Goal: Task Accomplishment & Management: Complete application form

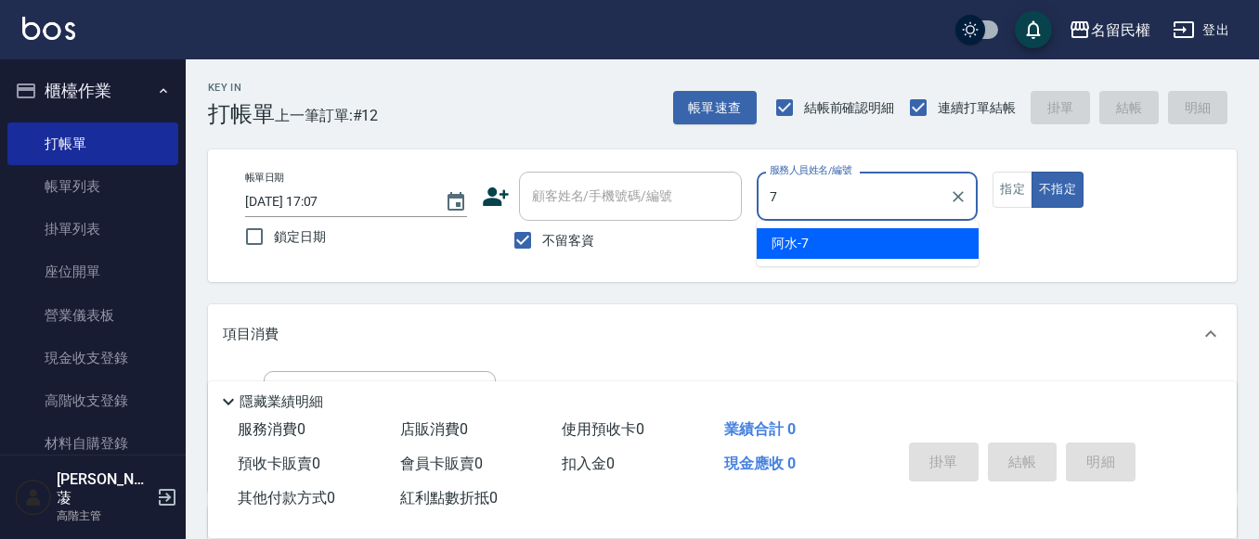
type input "阿水-7"
type button "false"
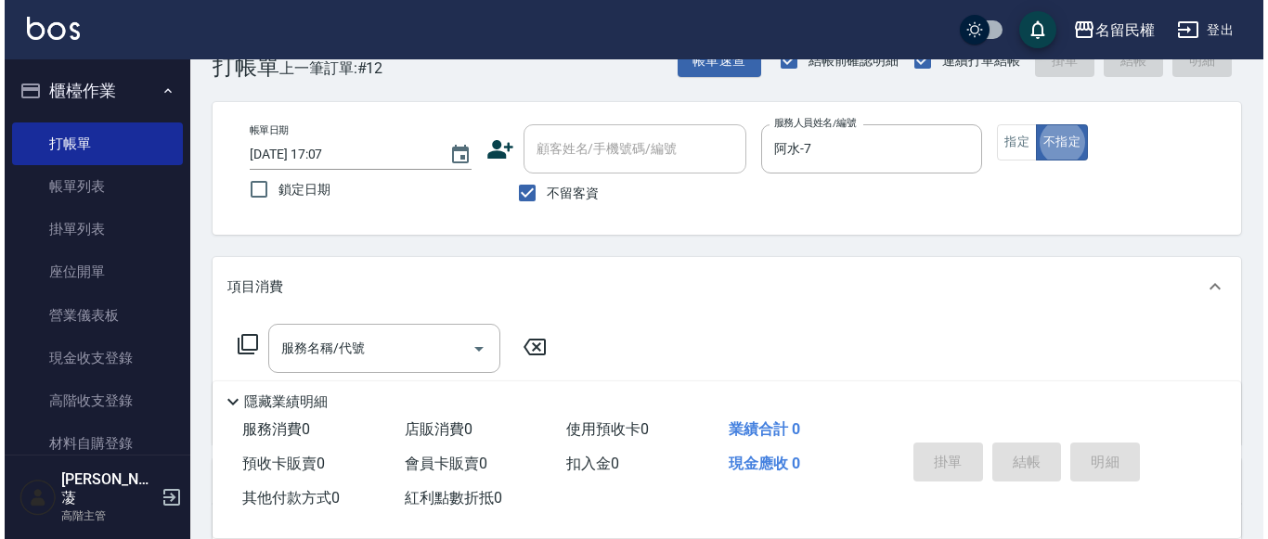
scroll to position [93, 0]
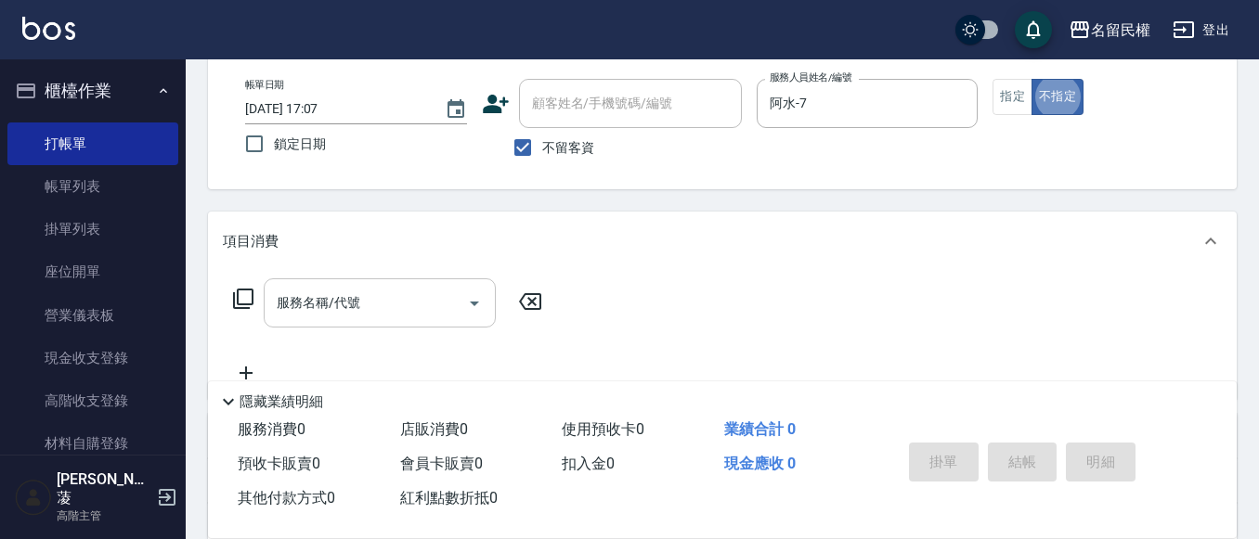
click at [382, 299] on input "服務名稱/代號" at bounding box center [366, 303] width 188 height 32
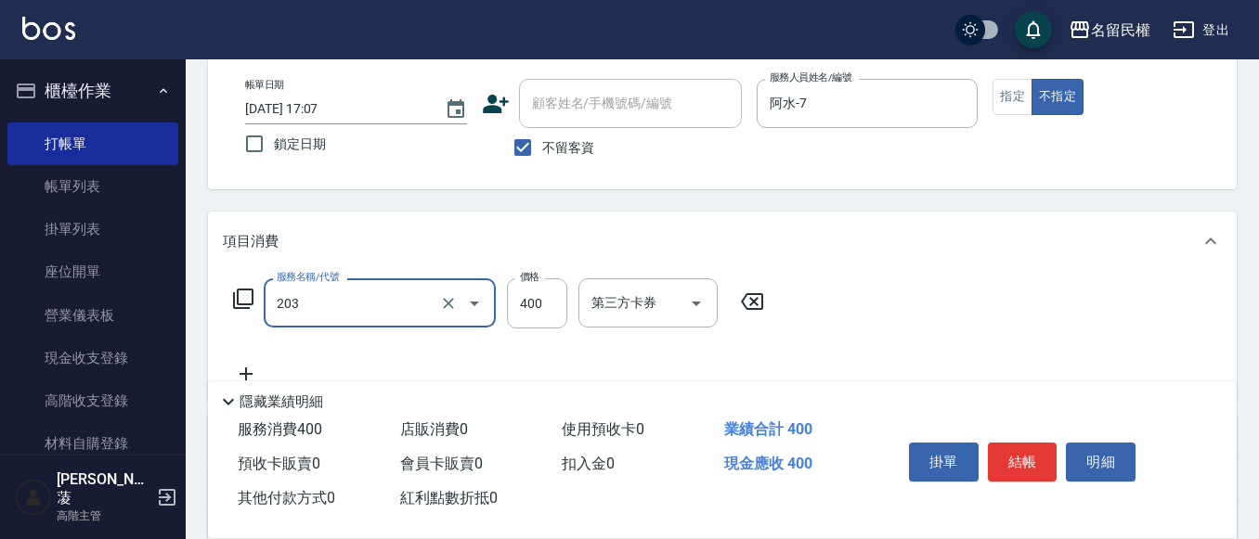
type input "指定單剪(203)"
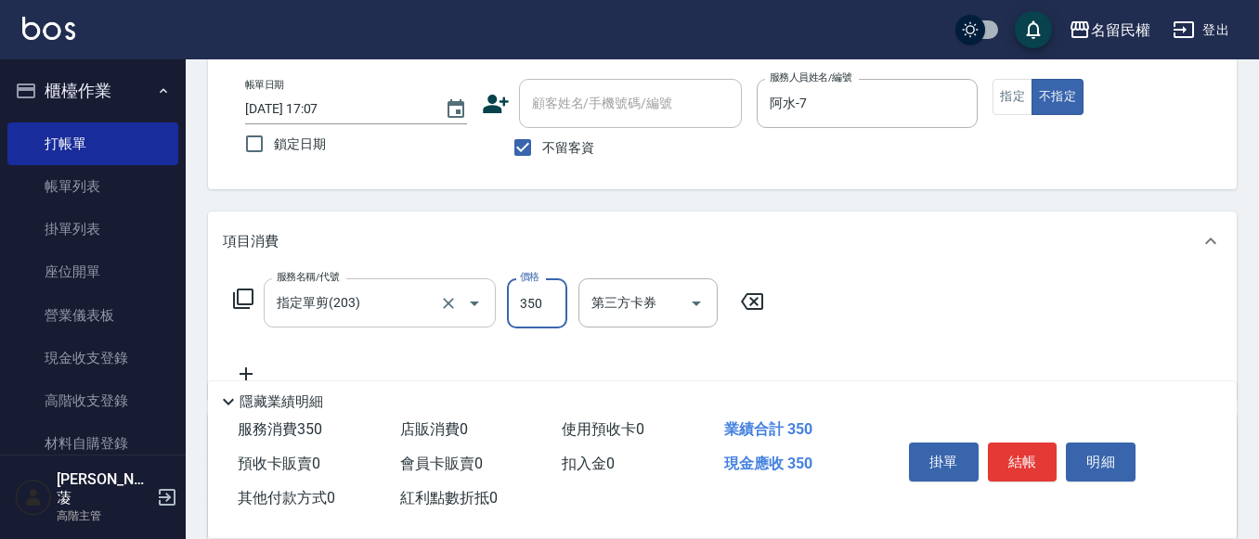
type input "350"
click at [1000, 459] on button "結帳" at bounding box center [1023, 462] width 70 height 39
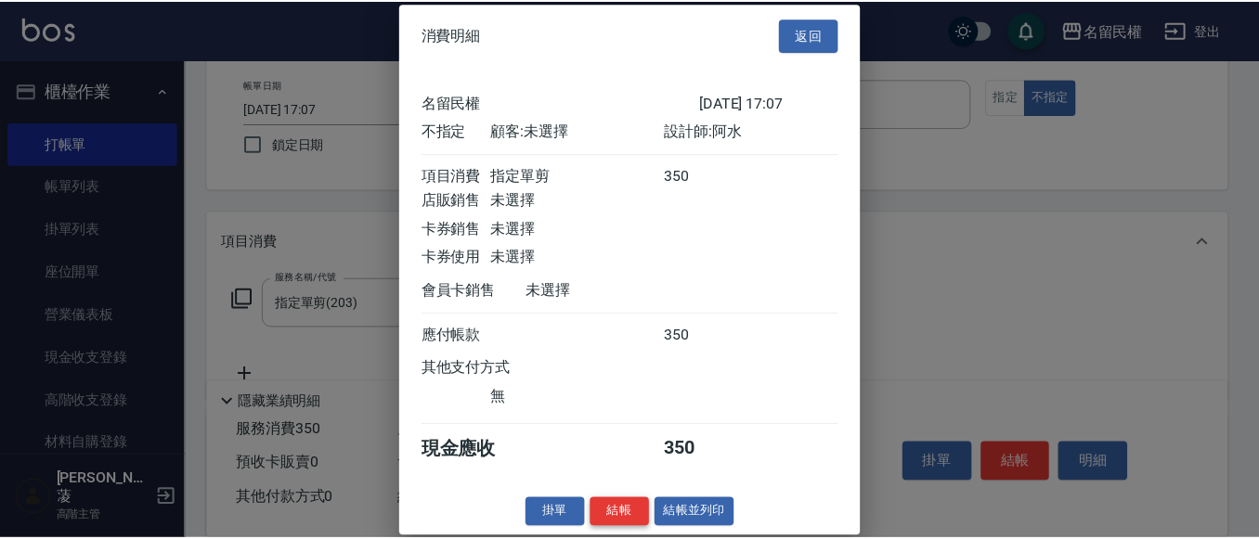
scroll to position [24, 0]
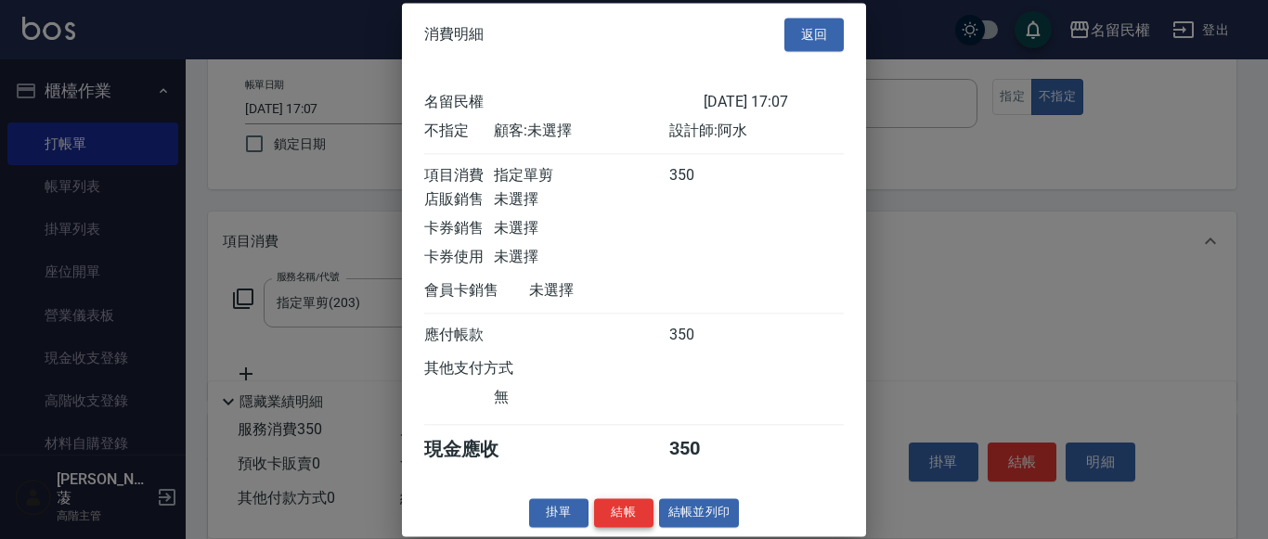
click at [615, 515] on button "結帳" at bounding box center [623, 513] width 59 height 29
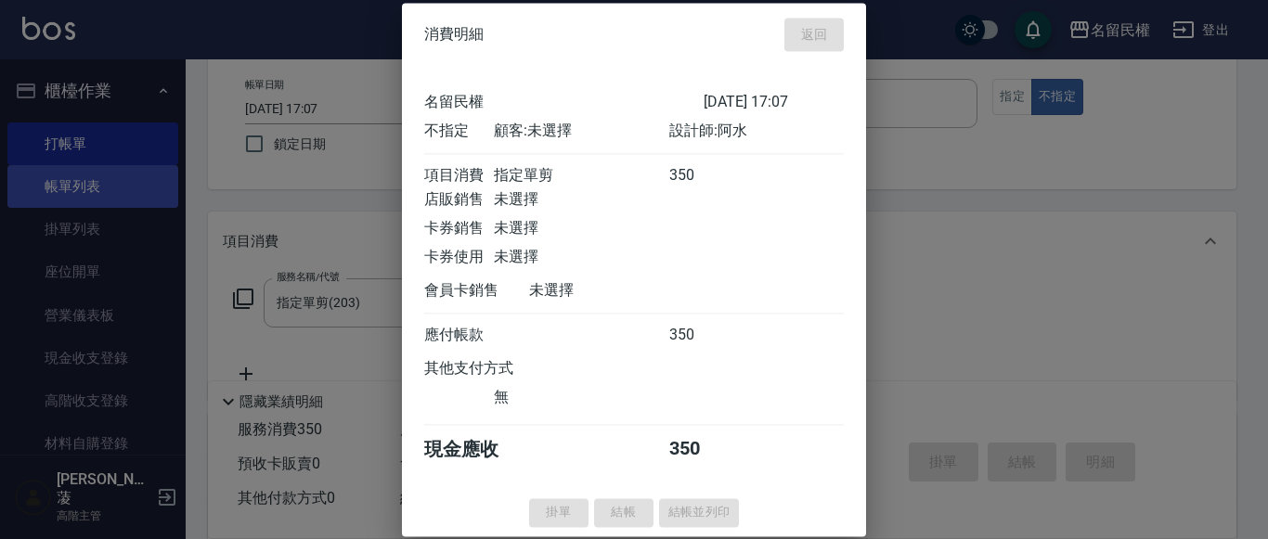
type input "[DATE] 17:45"
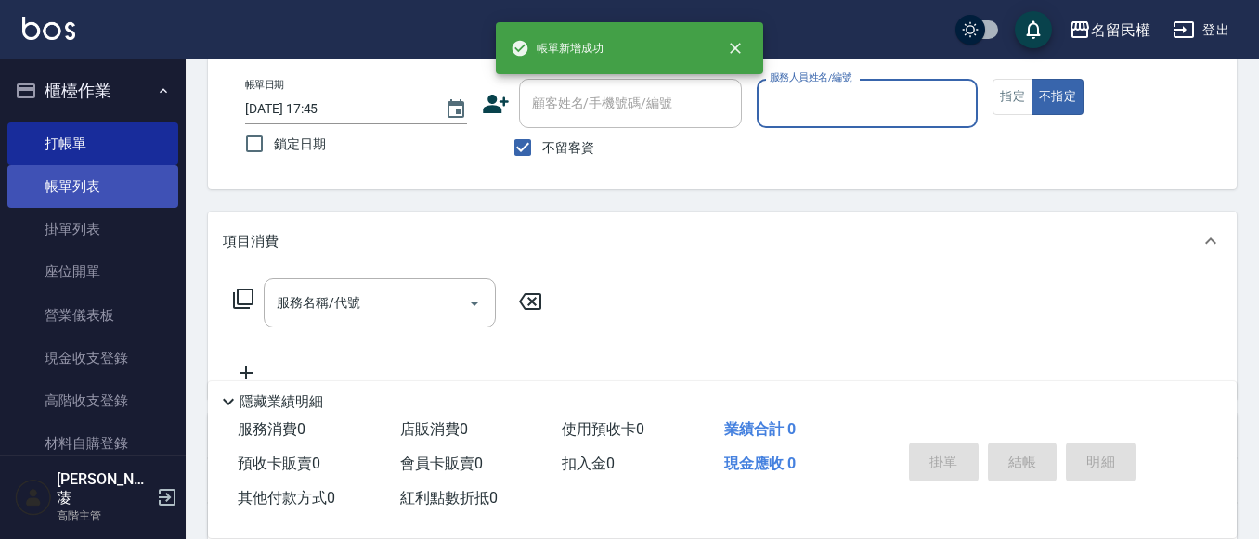
click at [86, 189] on link "帳單列表" at bounding box center [92, 186] width 171 height 43
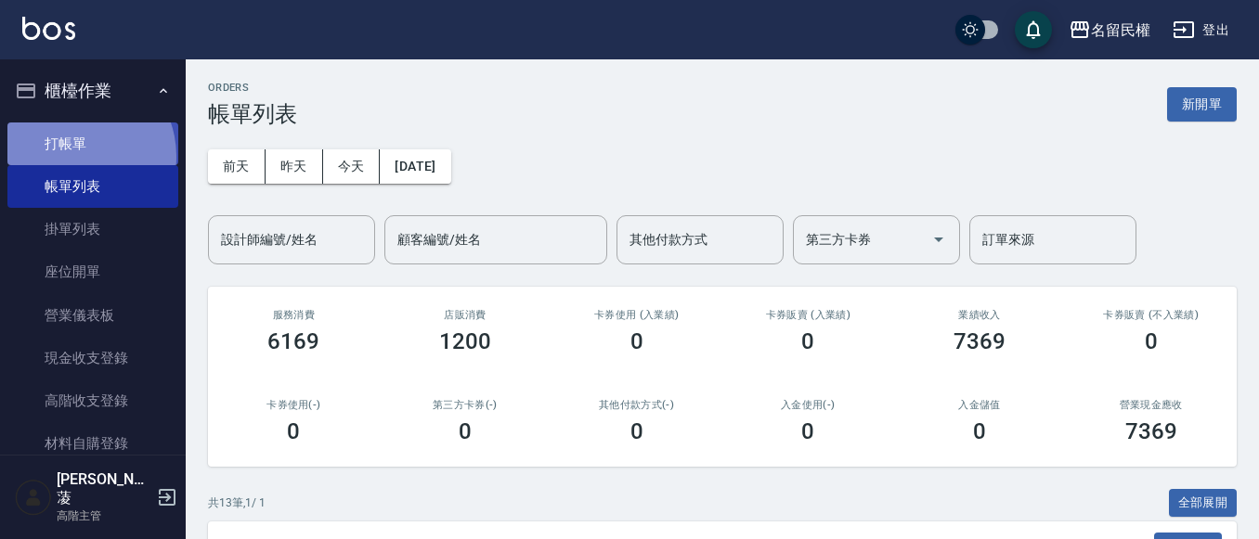
click at [71, 156] on link "打帳單" at bounding box center [92, 144] width 171 height 43
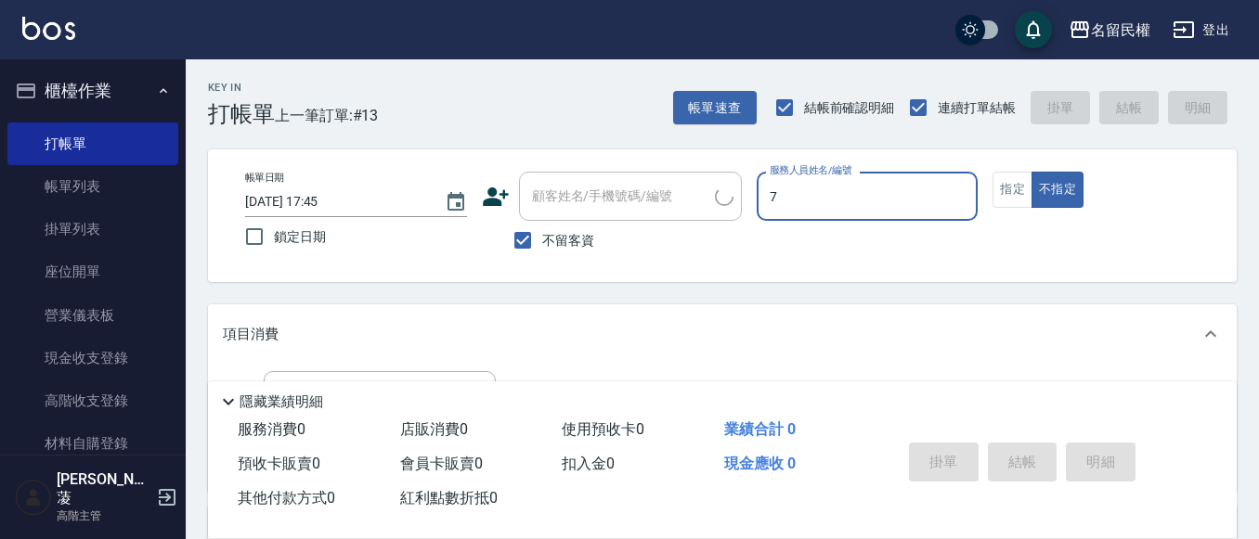
type input "阿水-7"
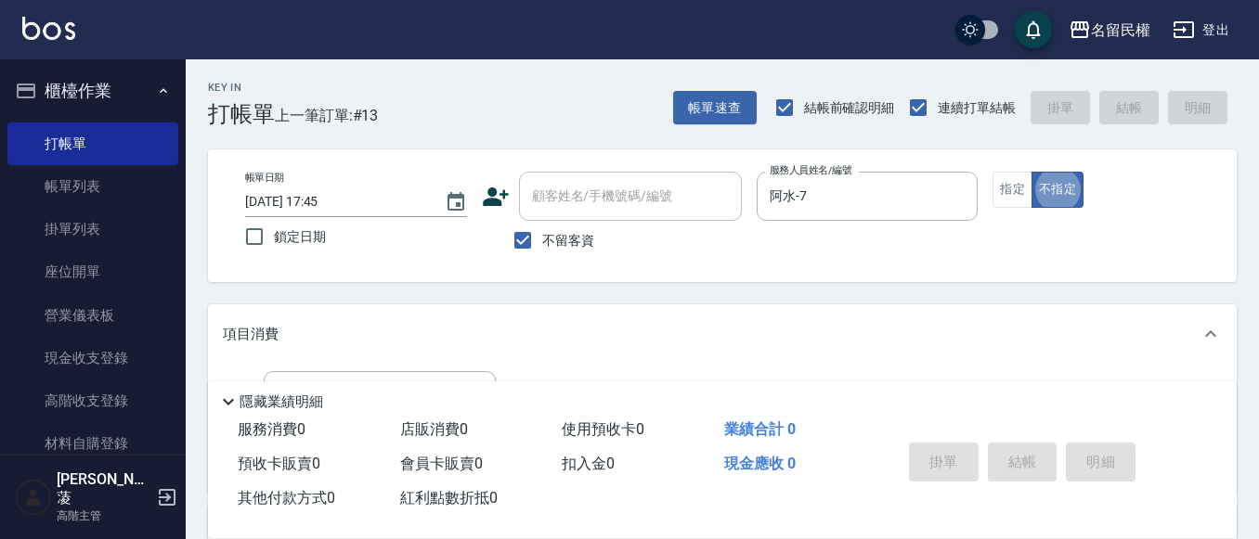
type button "false"
drag, startPoint x: 1013, startPoint y: 212, endPoint x: 899, endPoint y: 214, distance: 114.2
click at [1013, 213] on div "帳單日期 [DATE] 17:45 鎖定日期 顧客姓名/手機號碼/編號 顧客姓名/手機號碼/編號 不留客資 服務人員姓名/編號 [PERSON_NAME]-7…" at bounding box center [722, 216] width 984 height 88
click at [1015, 200] on button "指定" at bounding box center [1012, 190] width 40 height 36
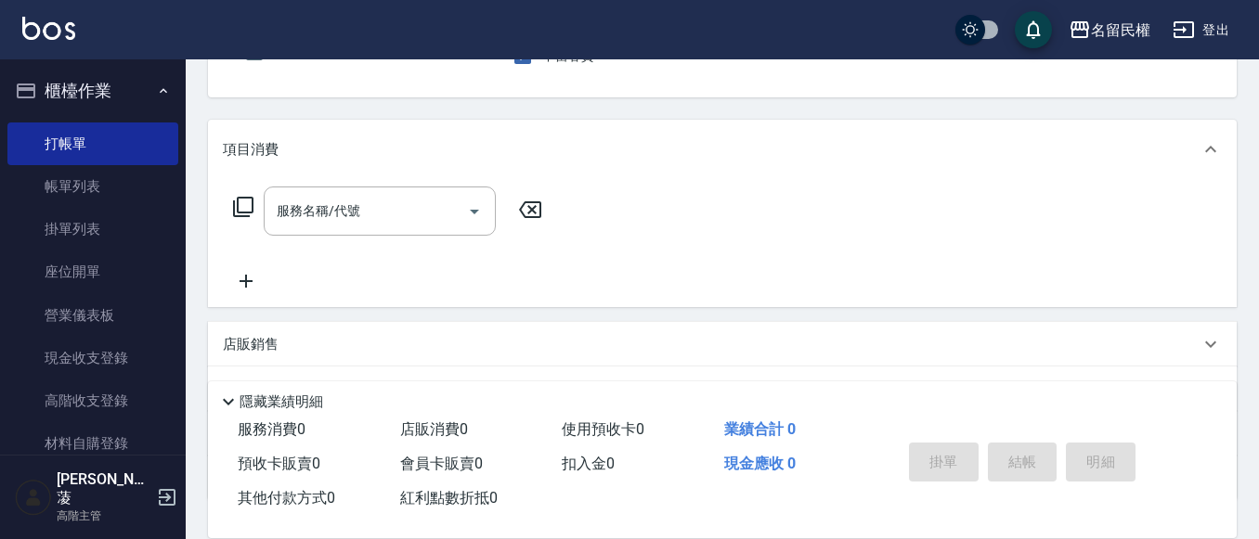
scroll to position [186, 0]
click at [402, 209] on input "服務名稱/代號" at bounding box center [366, 210] width 188 height 32
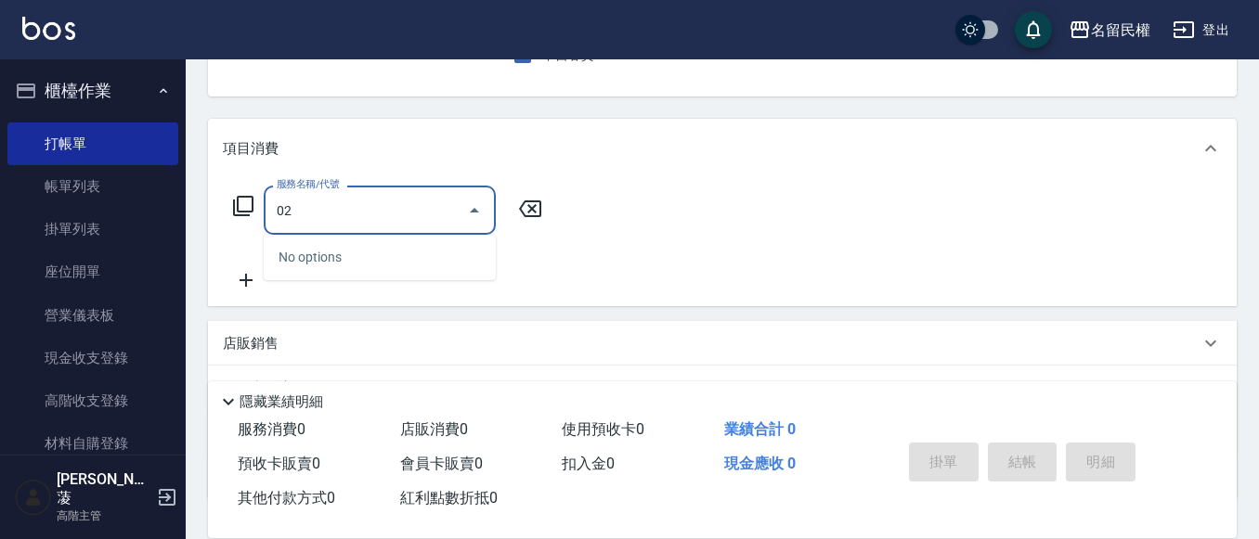
click at [389, 221] on input "02" at bounding box center [366, 210] width 188 height 32
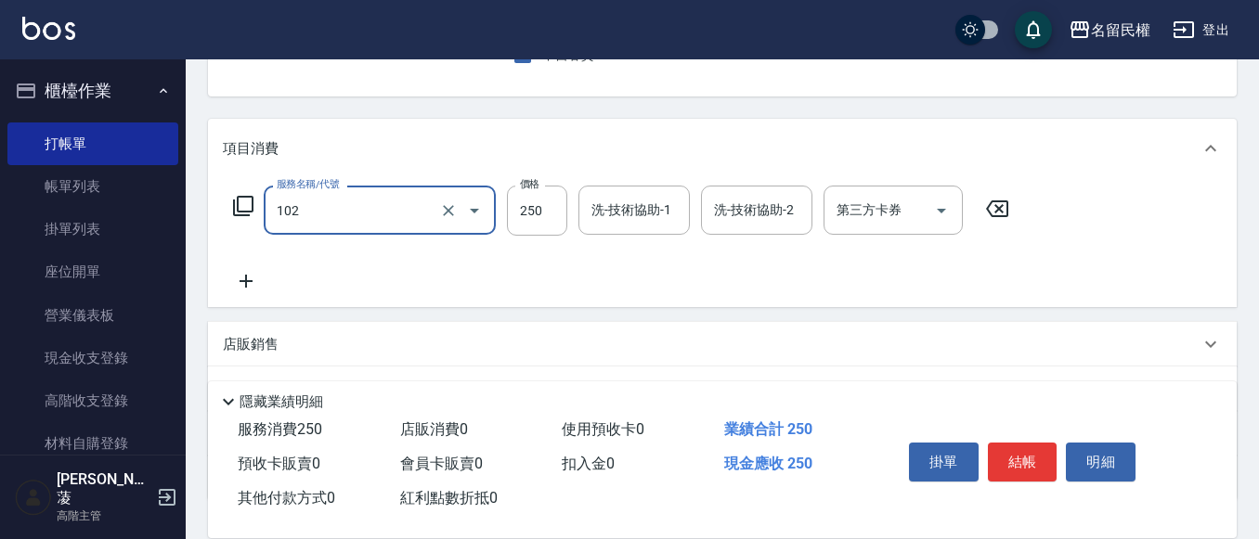
type input "指定洗髮(102)"
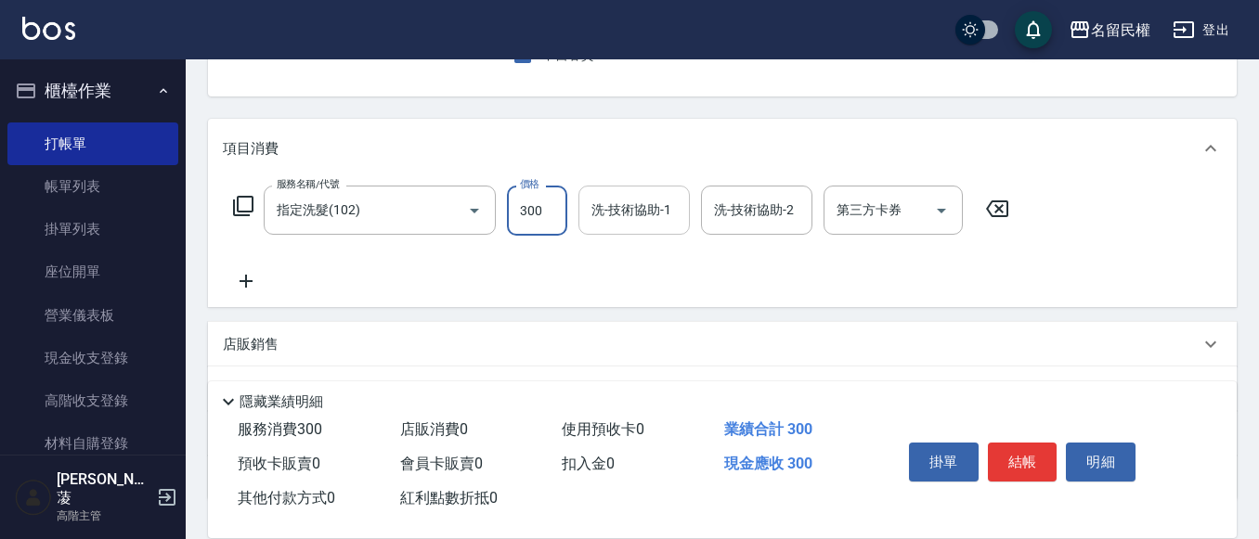
type input "300"
click at [610, 211] on input "洗-技術協助-1" at bounding box center [634, 210] width 95 height 32
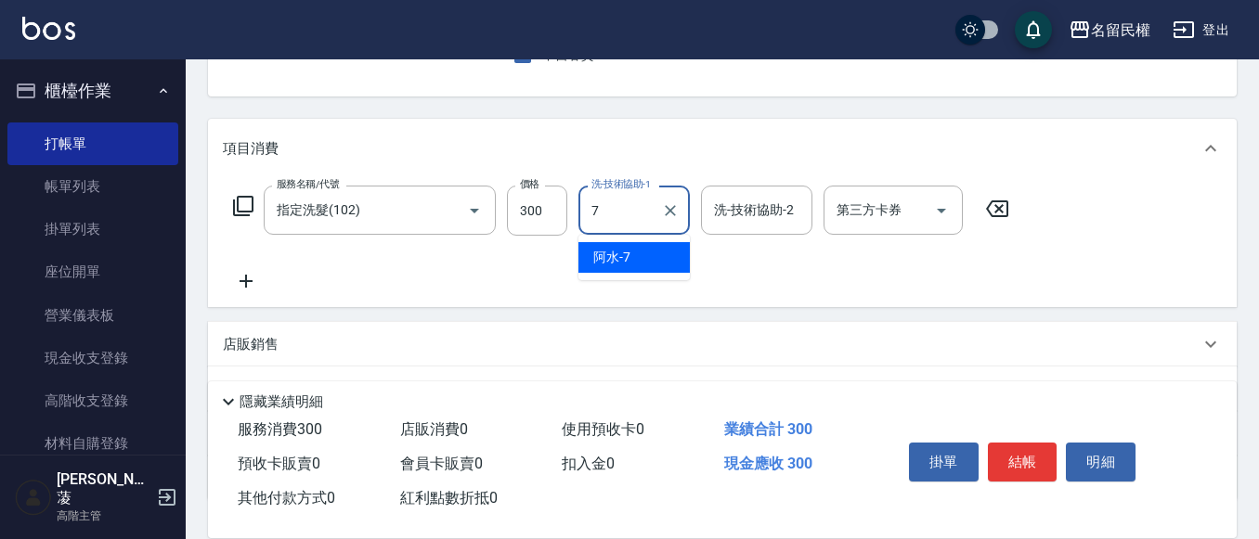
type input "阿水-7"
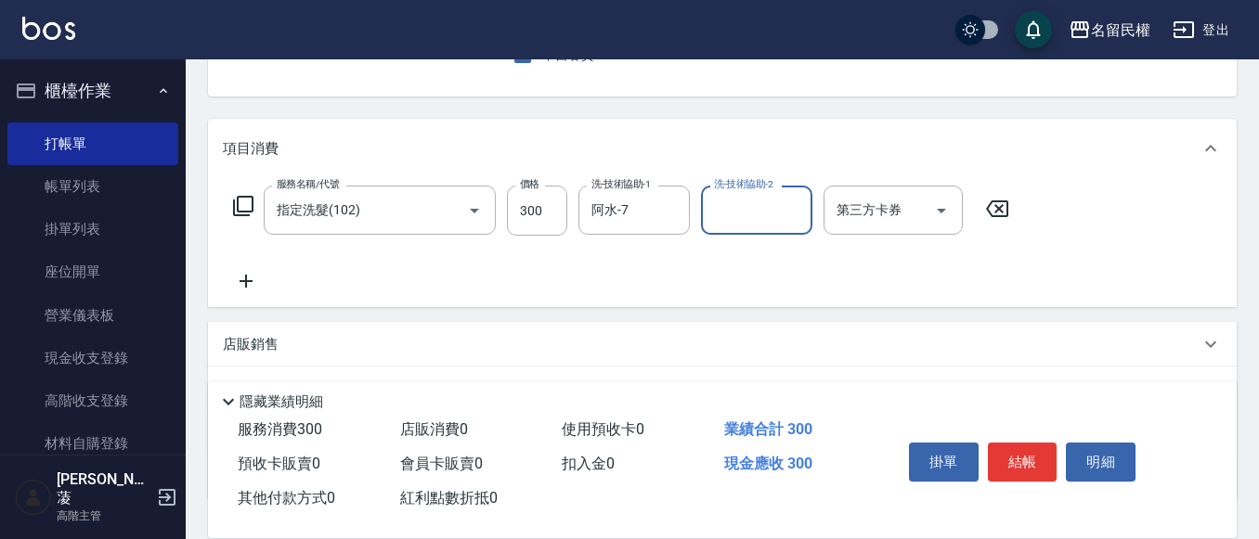
click at [253, 275] on icon at bounding box center [246, 281] width 46 height 22
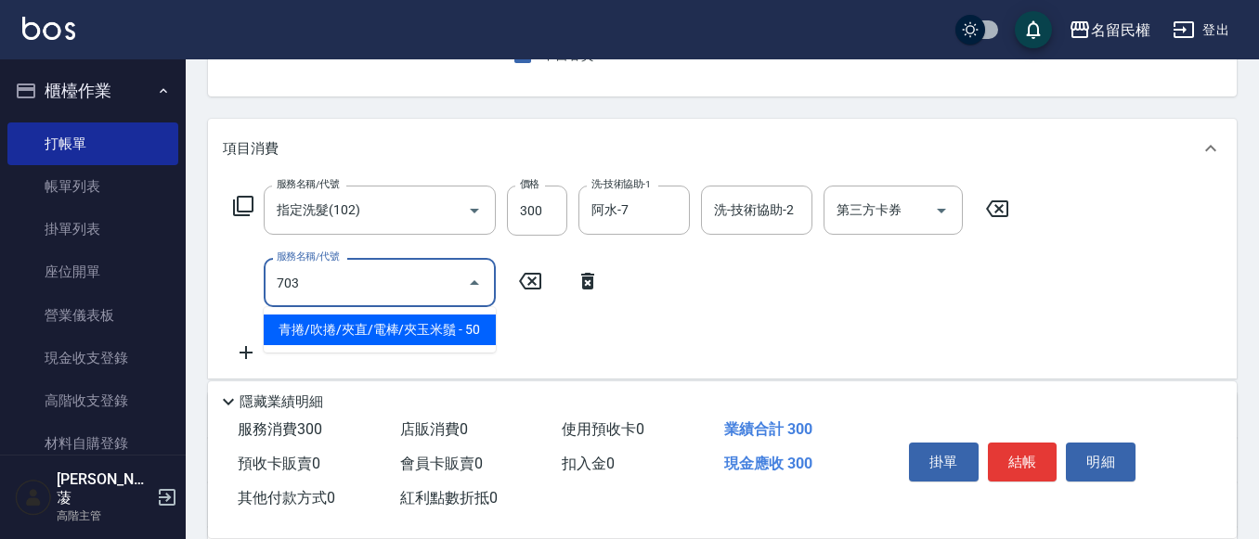
type input "青捲/吹捲/夾直/電棒/夾玉米鬚(703)"
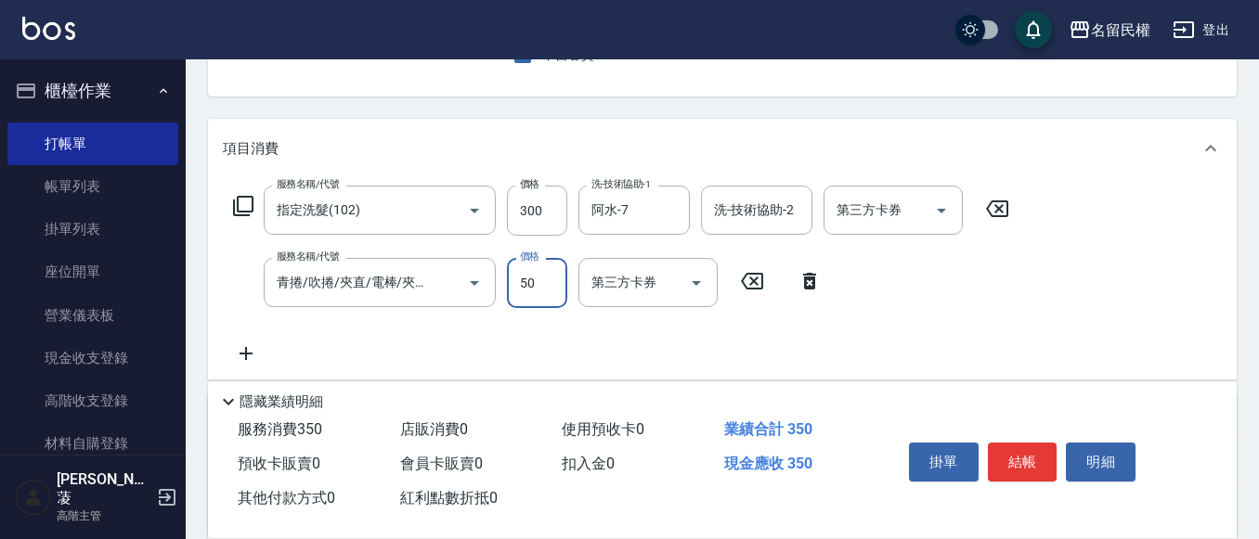
scroll to position [279, 0]
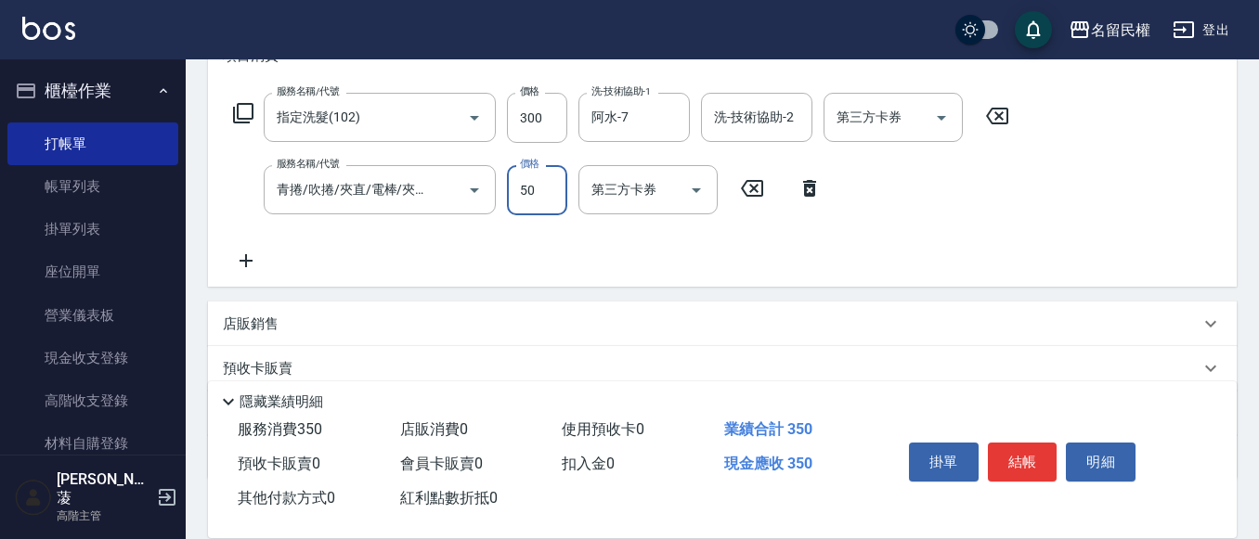
click at [257, 268] on icon at bounding box center [246, 261] width 46 height 22
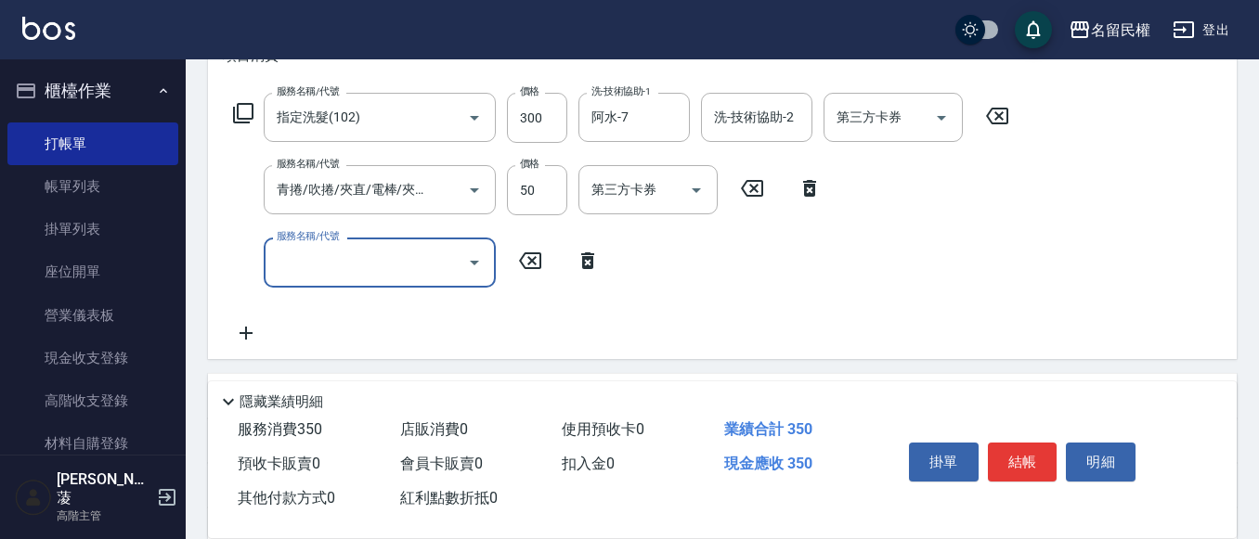
scroll to position [0, 0]
type input "頭皮隔離(507)"
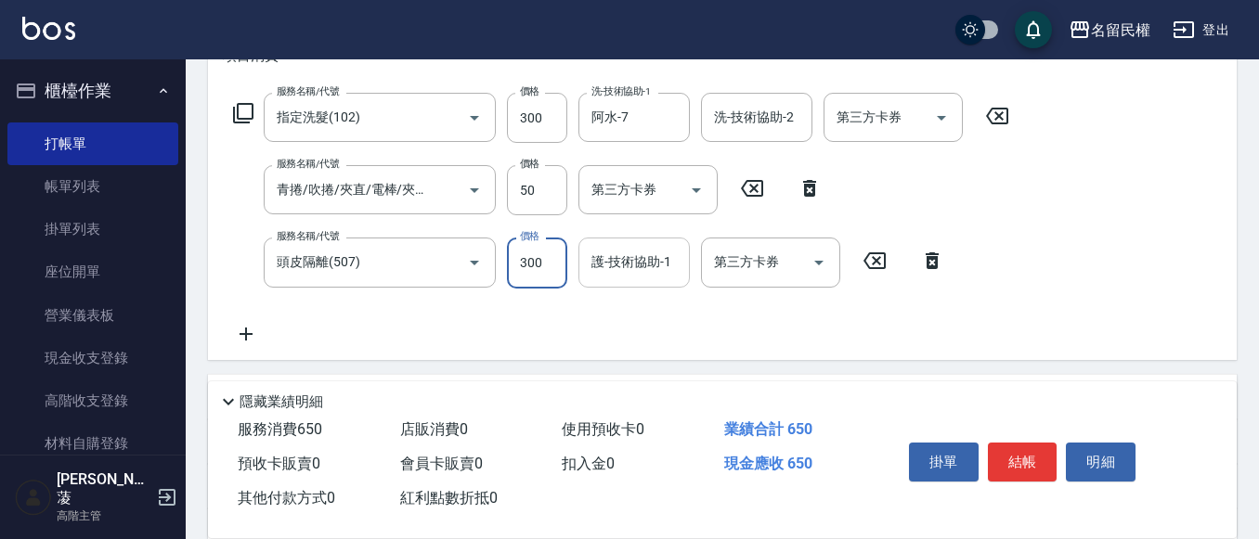
click at [603, 264] on input "護-技術協助-1" at bounding box center [634, 262] width 95 height 32
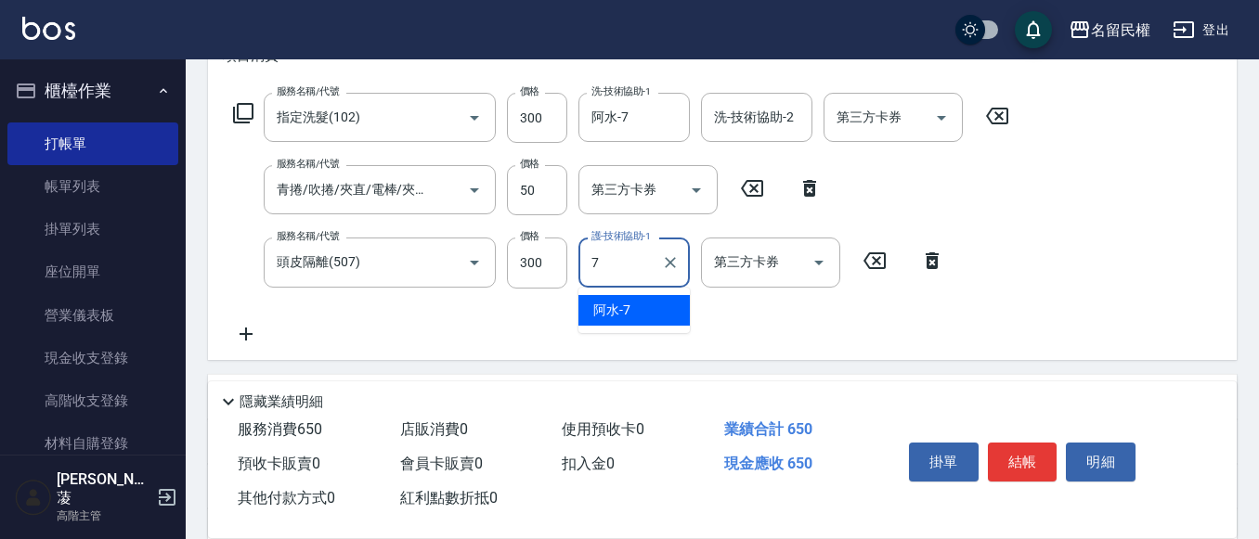
type input "阿水-7"
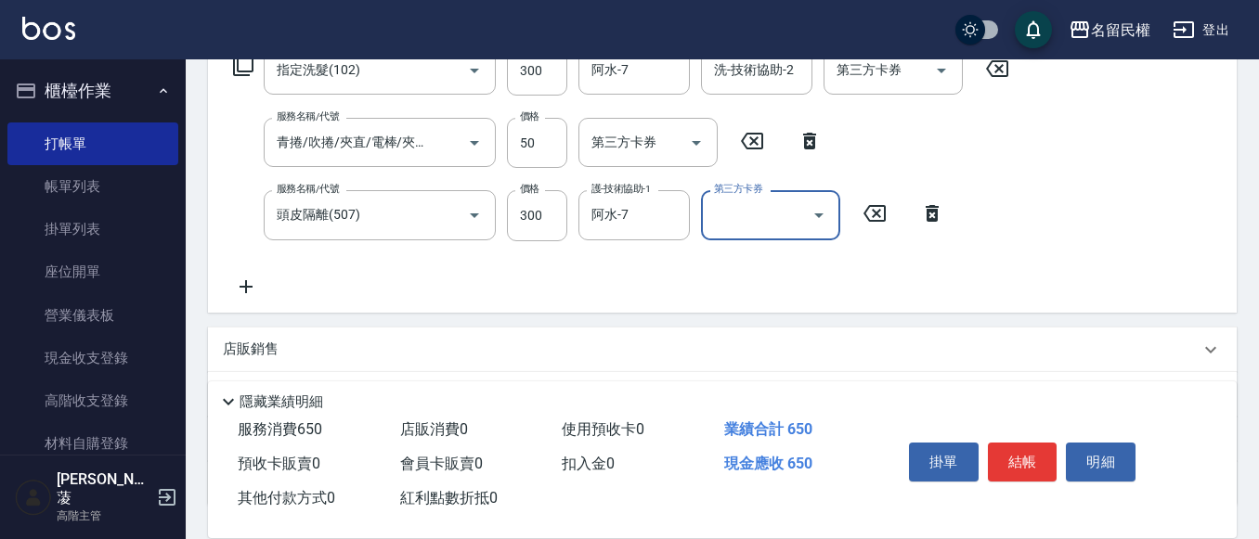
scroll to position [371, 0]
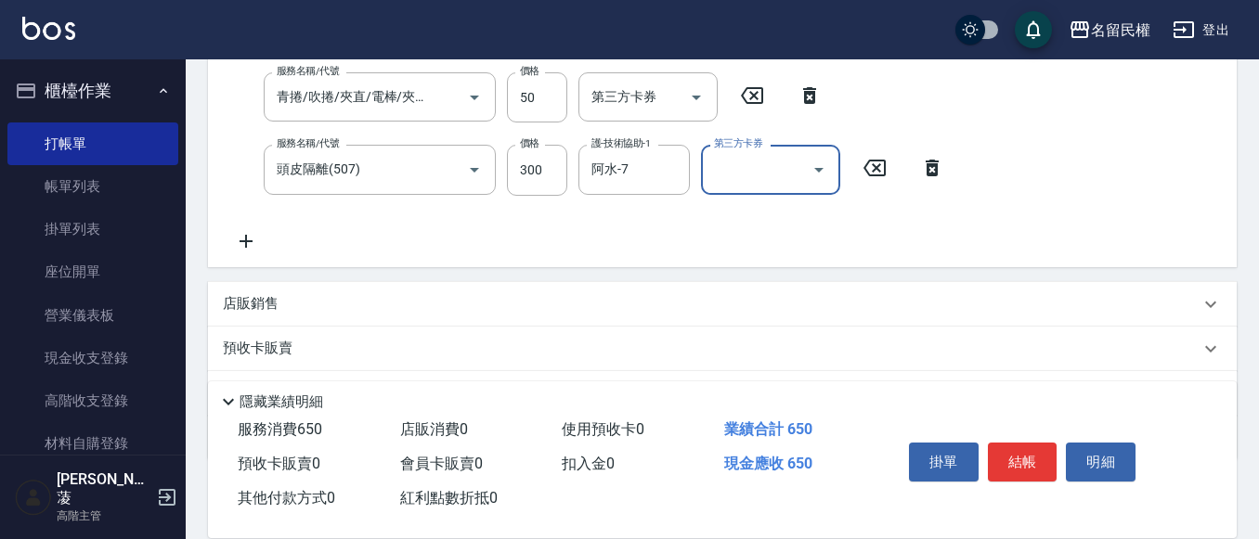
click at [246, 239] on icon at bounding box center [246, 241] width 13 height 13
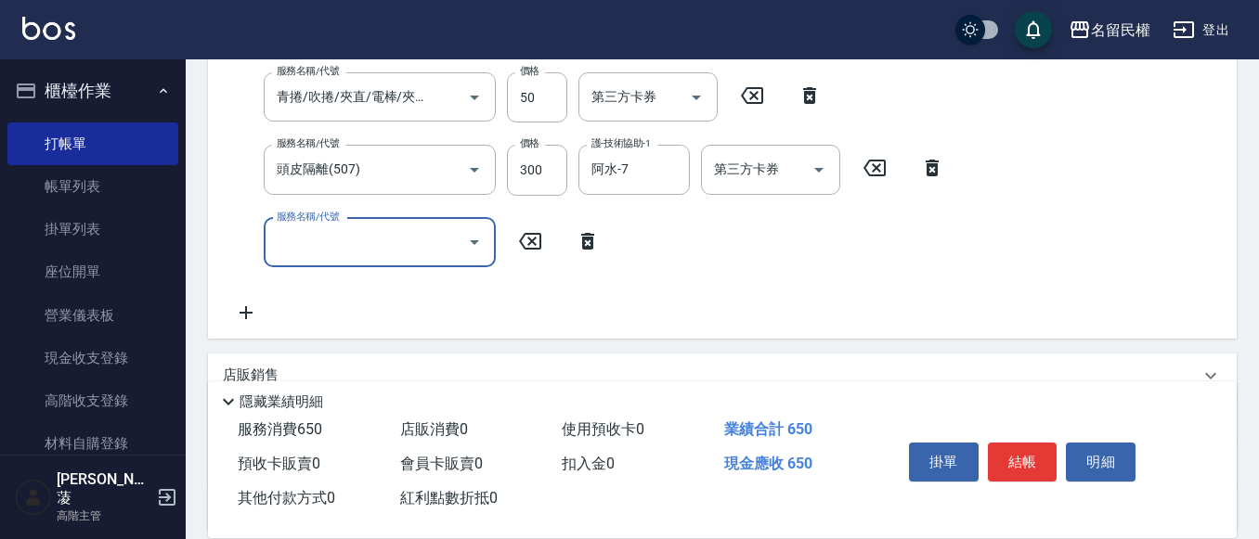
scroll to position [0, 0]
type input "染髮(402)"
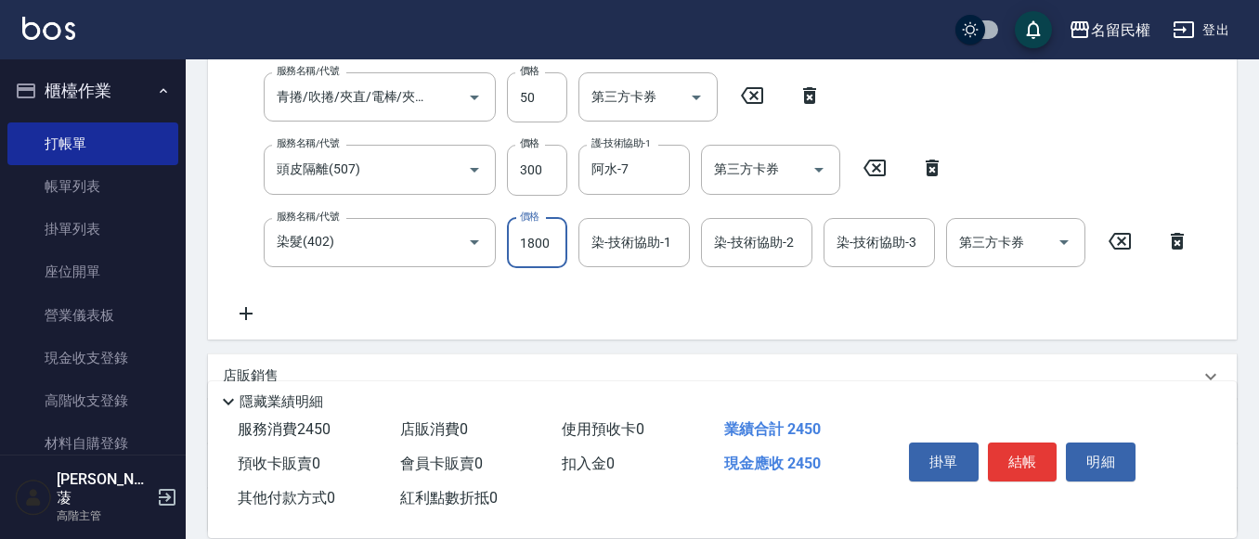
type input "1800"
click at [622, 250] on input "染-技術協助-1" at bounding box center [634, 243] width 95 height 32
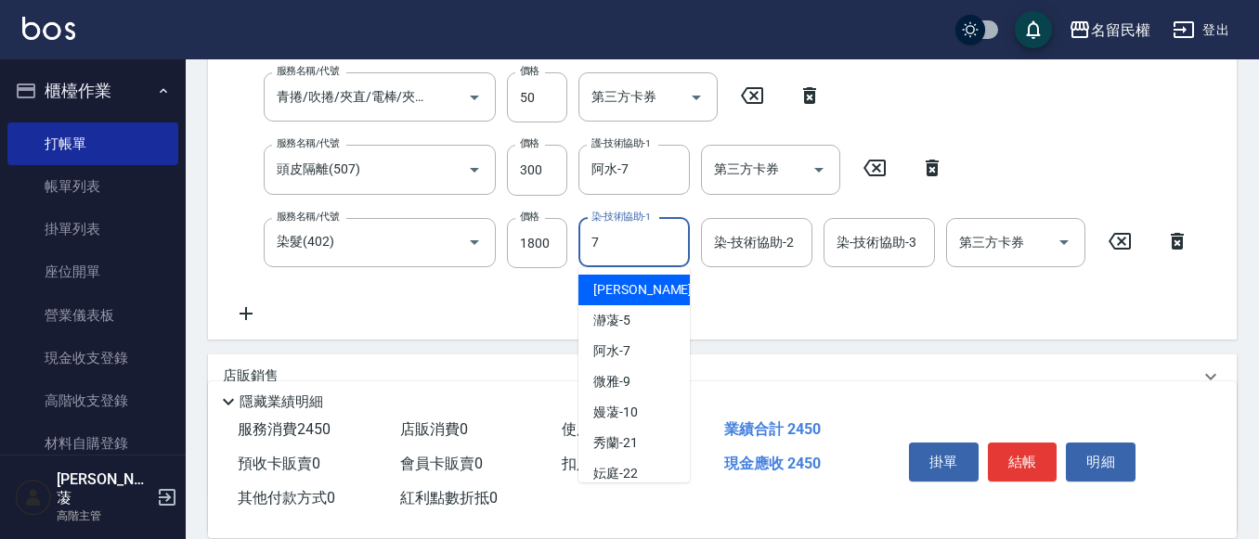
type input "阿水-7"
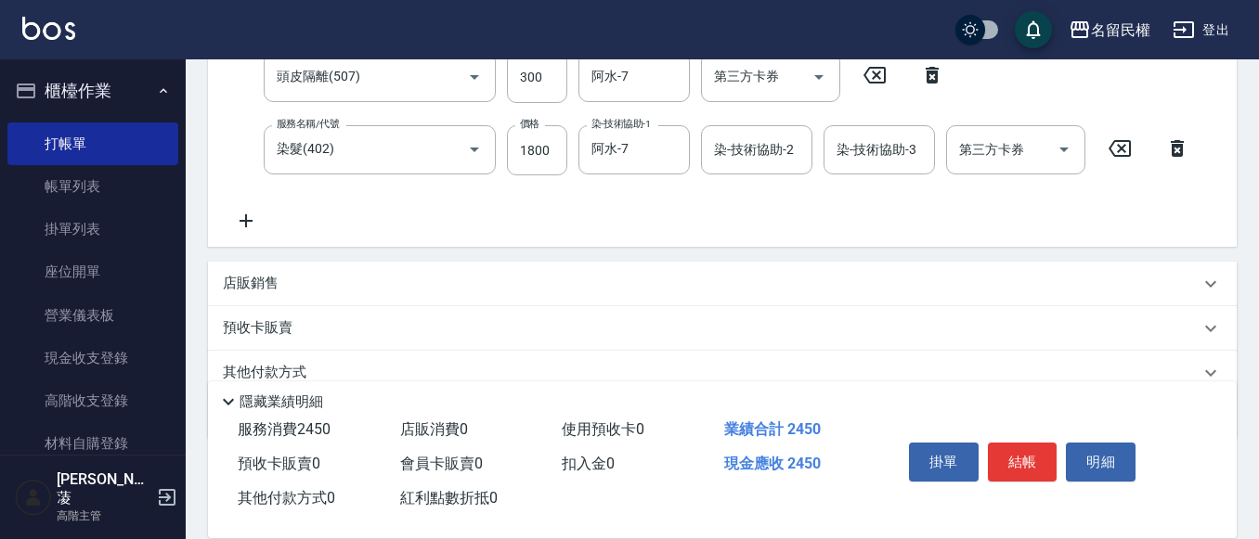
click at [256, 210] on icon at bounding box center [246, 221] width 46 height 22
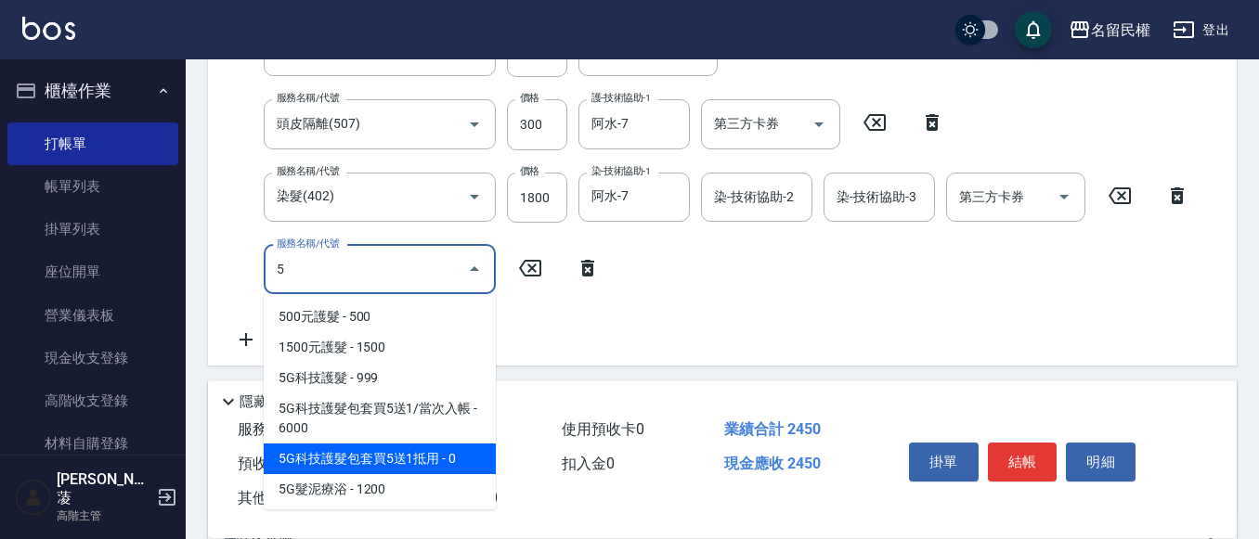
click at [417, 446] on span "5G科技護髮包套買5送1抵用 - 0" at bounding box center [380, 459] width 232 height 31
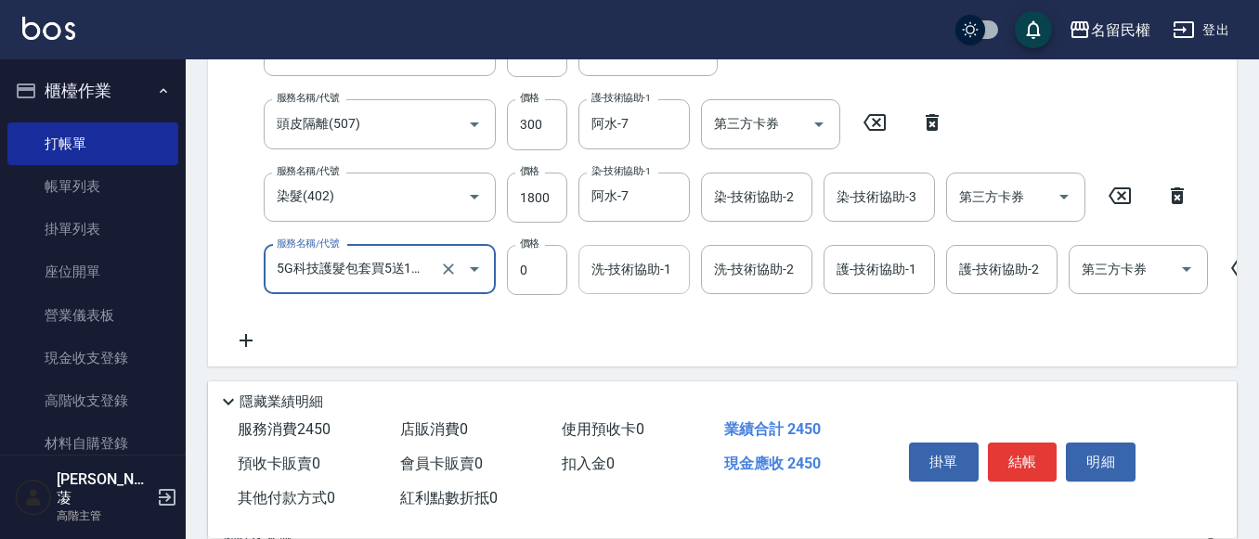
type input "5G科技護髮包套買5送1抵用(519)"
click at [668, 266] on input "洗-技術協助-1" at bounding box center [634, 269] width 95 height 32
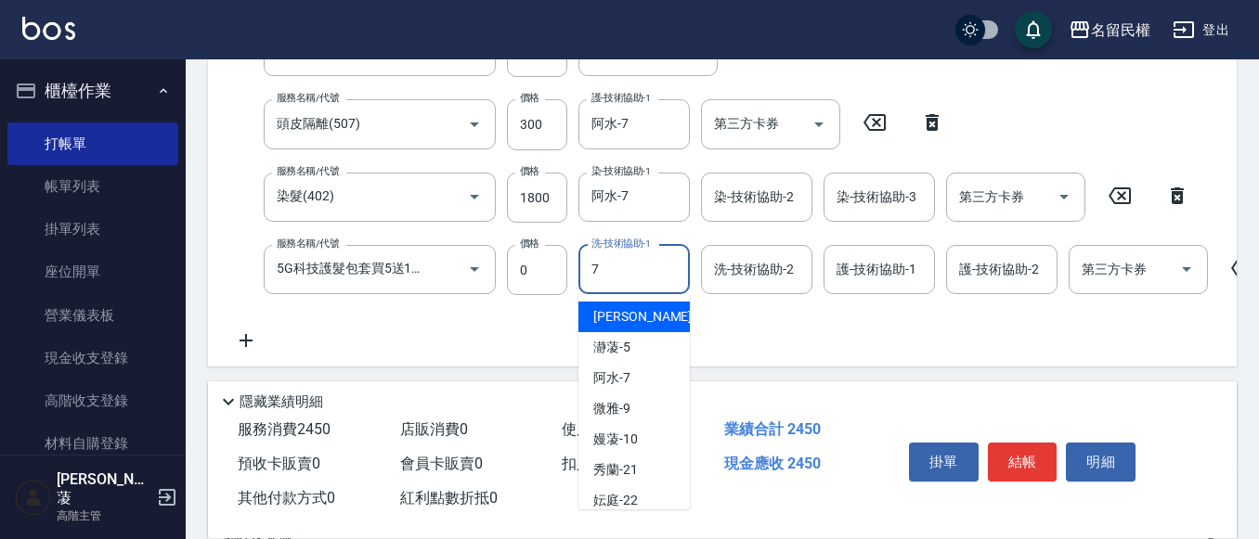
type input "阿水-7"
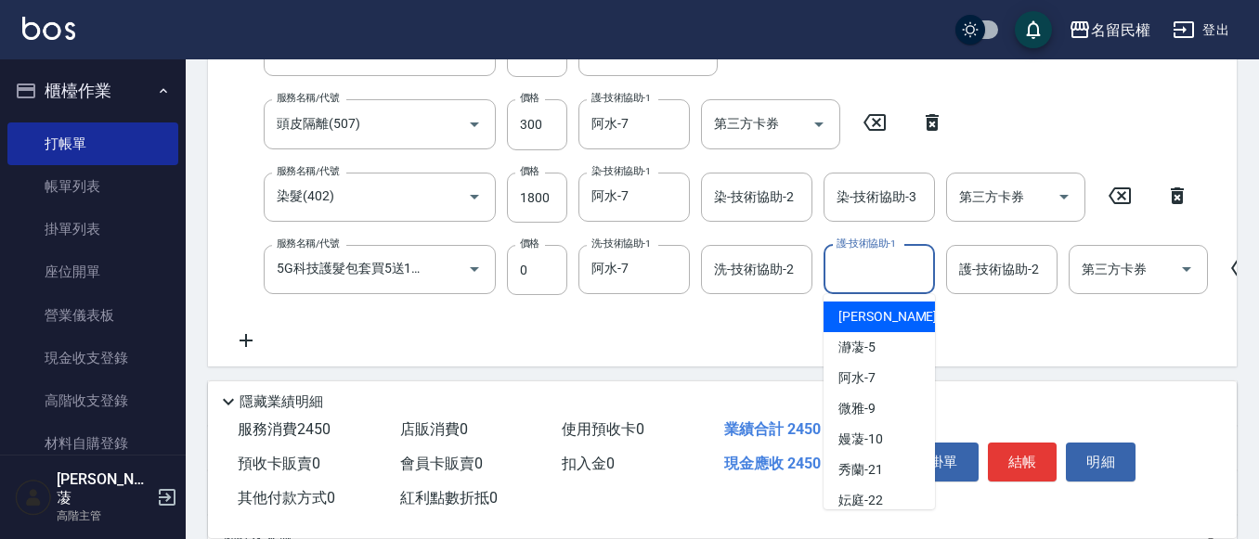
click at [850, 266] on input "護-技術協助-1" at bounding box center [879, 269] width 95 height 32
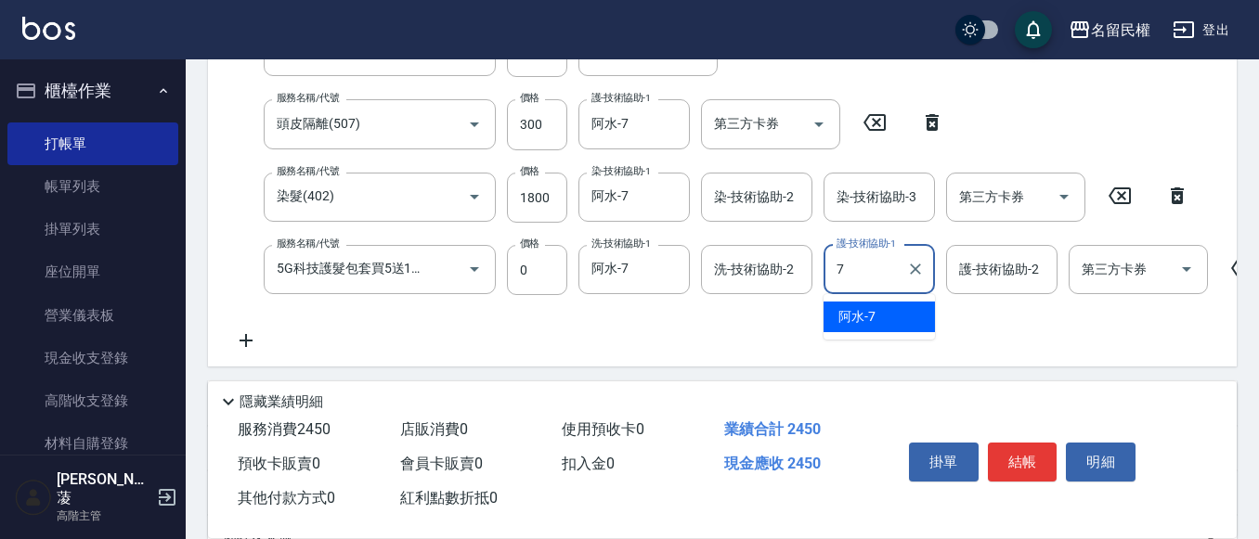
type input "阿水-7"
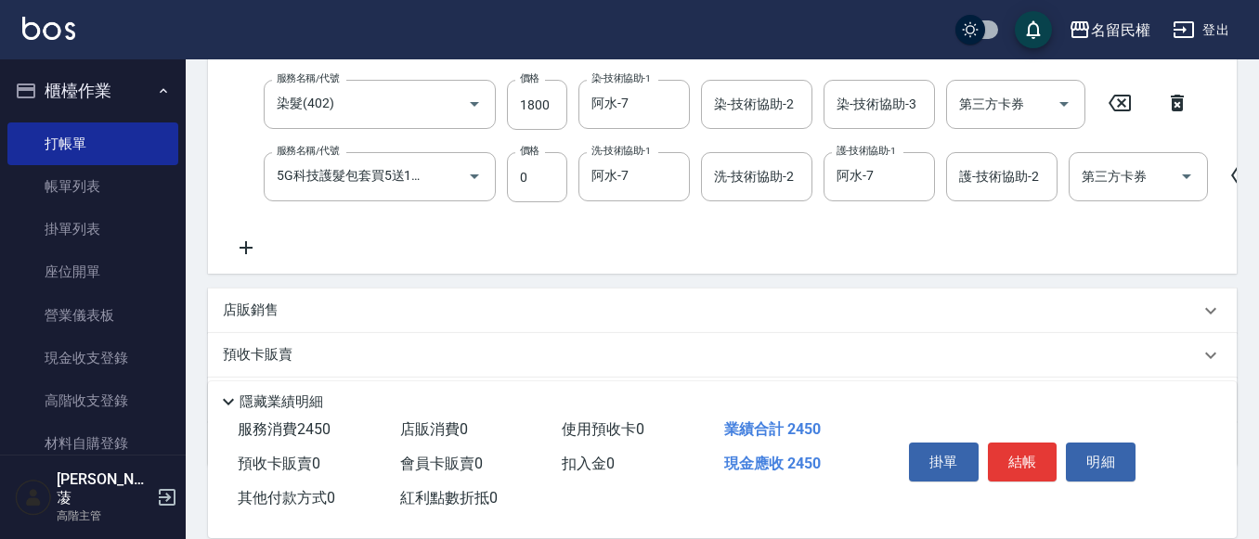
click at [248, 248] on icon at bounding box center [246, 248] width 46 height 22
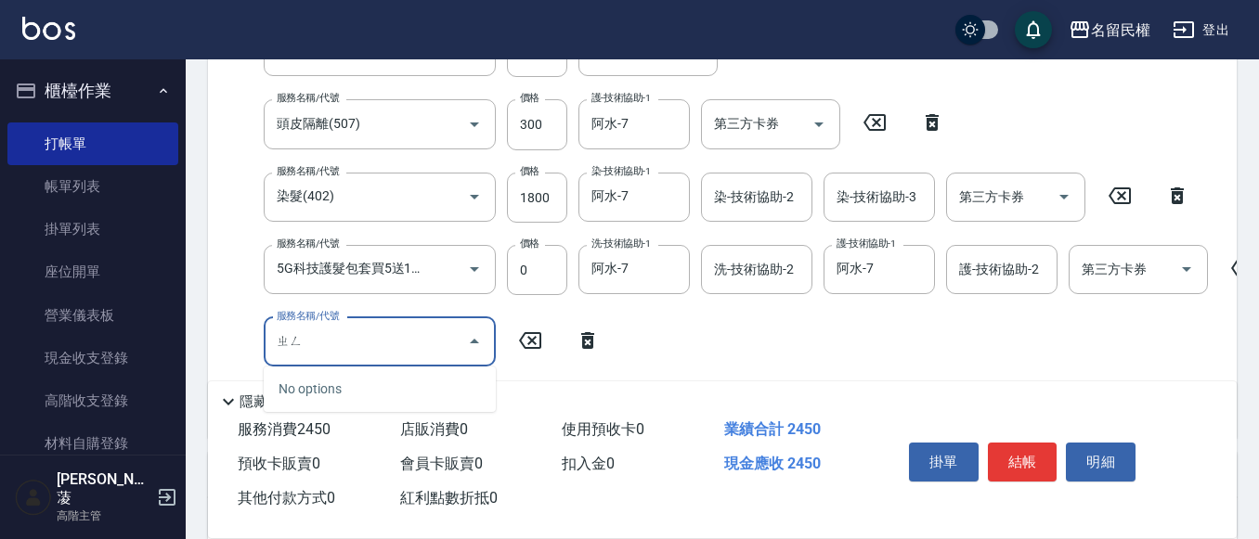
type input "正"
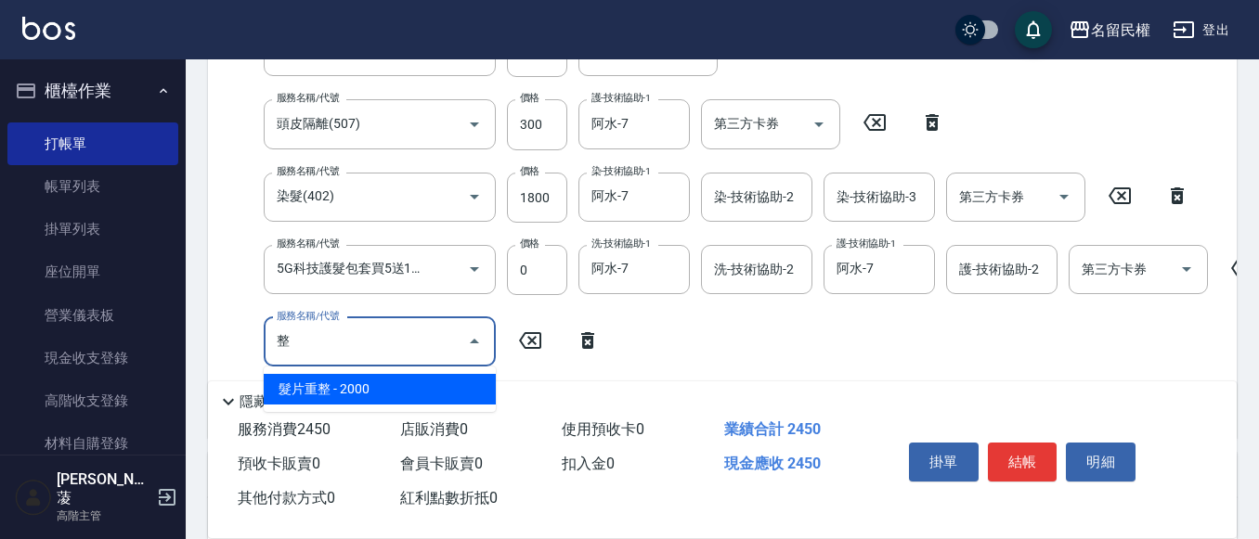
click at [370, 402] on span "髮片重整 - 2000" at bounding box center [380, 389] width 232 height 31
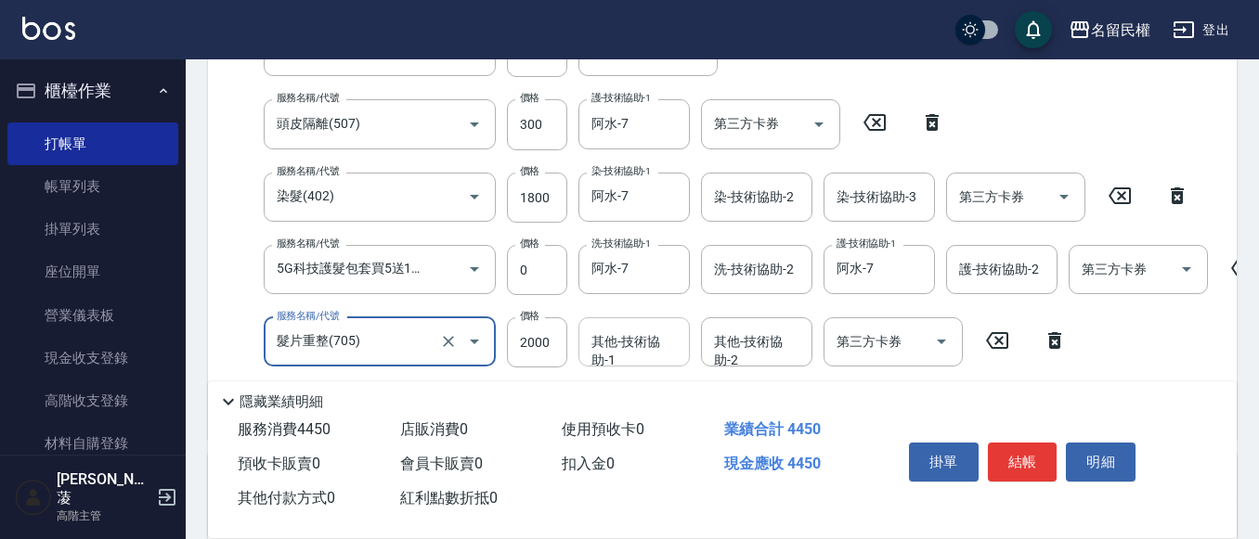
type input "髮片重整(705)"
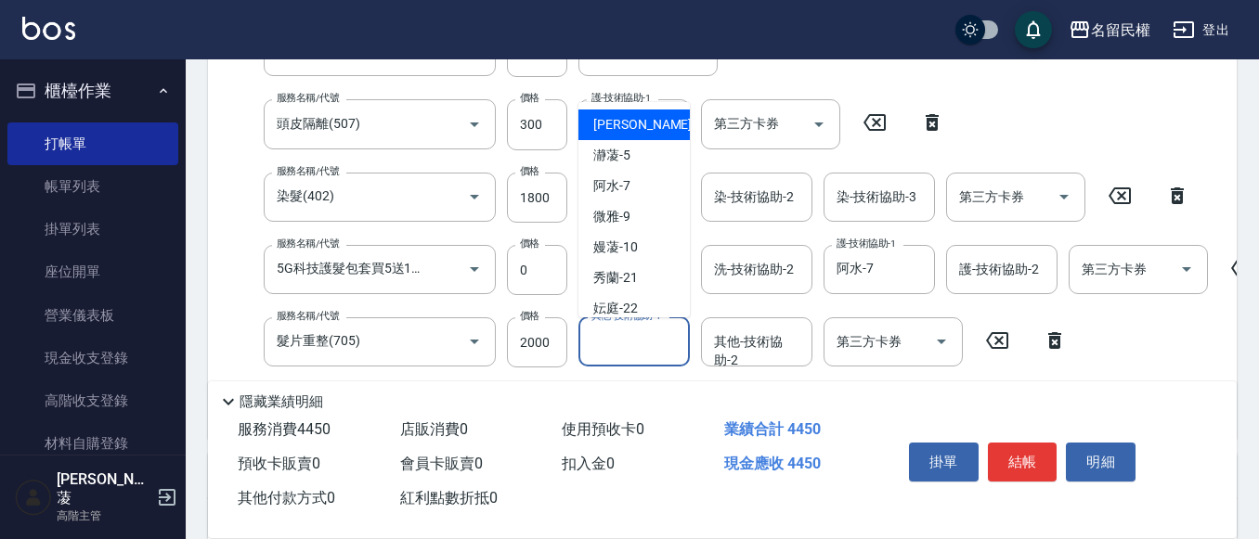
click at [602, 331] on input "其他-技術協助-1" at bounding box center [634, 342] width 95 height 32
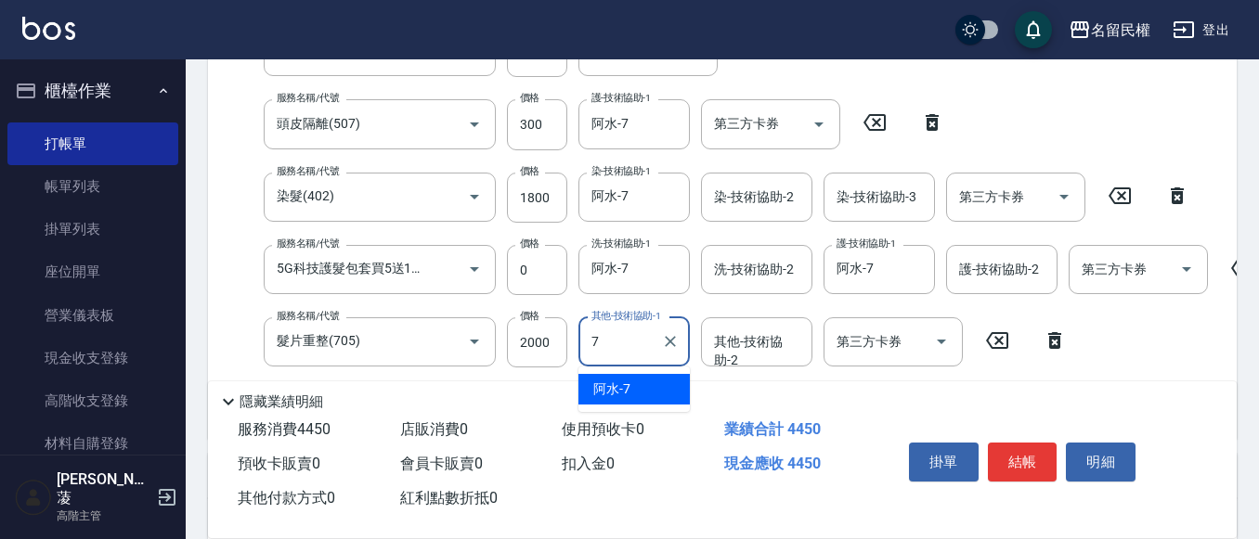
type input "阿水-7"
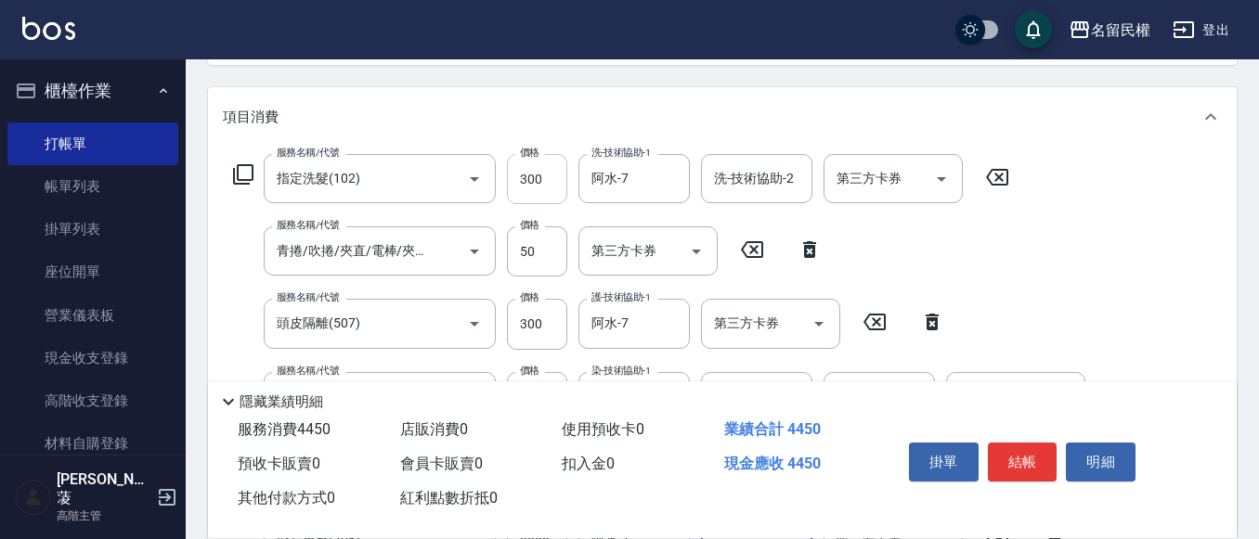
scroll to position [324, 0]
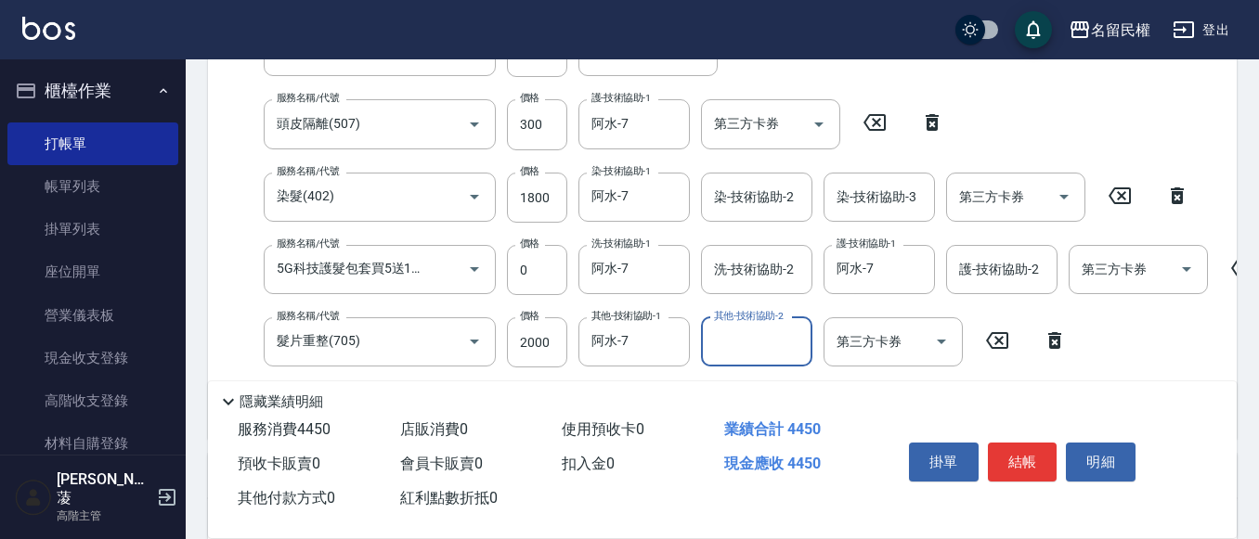
click at [539, 199] on div "服務名稱/代號 指定洗髮(102) 服務名稱/代號 價格 300 價格 洗-技術協助-1 阿水-7 洗-技術協助-1 洗-技術協助-2 洗-技術協助-2 第三…" at bounding box center [773, 190] width 1100 height 470
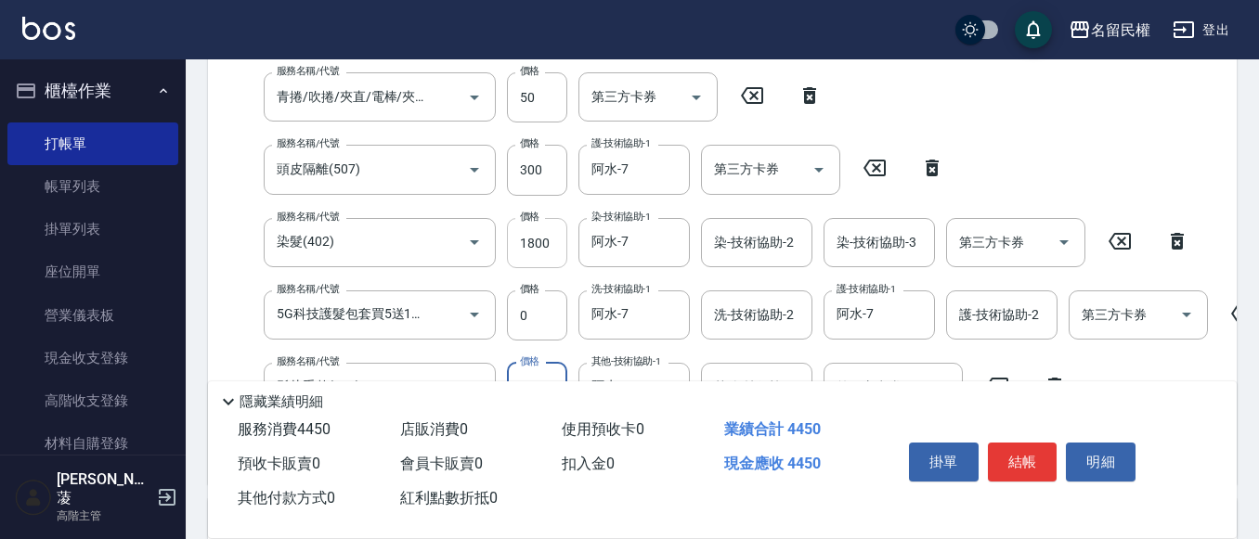
click at [538, 238] on input "1800" at bounding box center [537, 243] width 60 height 50
click at [555, 240] on input "1600" at bounding box center [537, 243] width 60 height 50
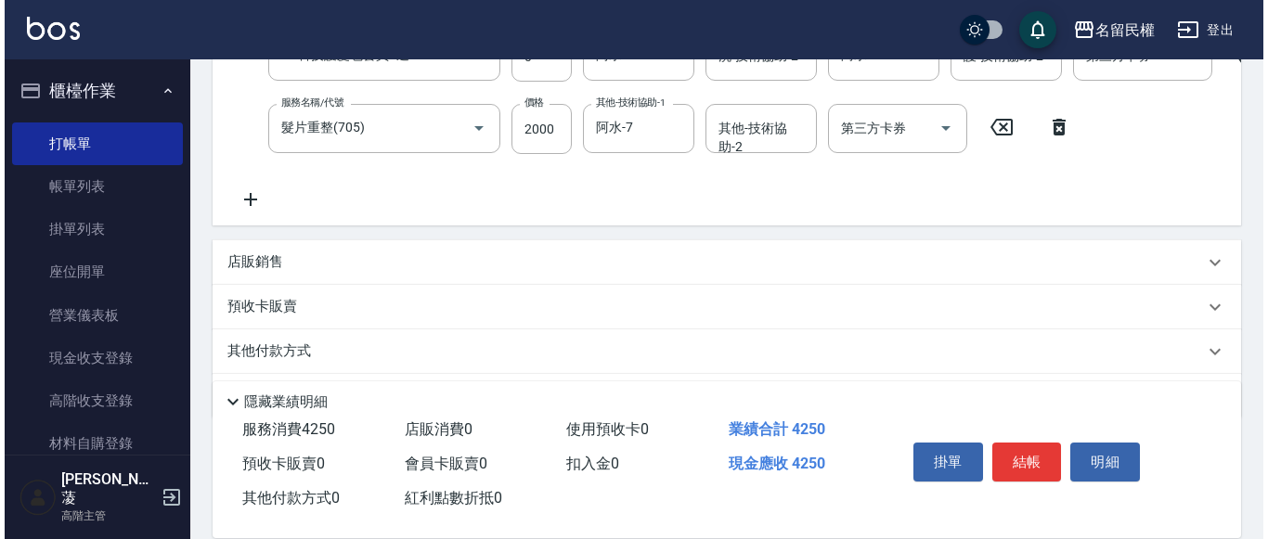
scroll to position [702, 0]
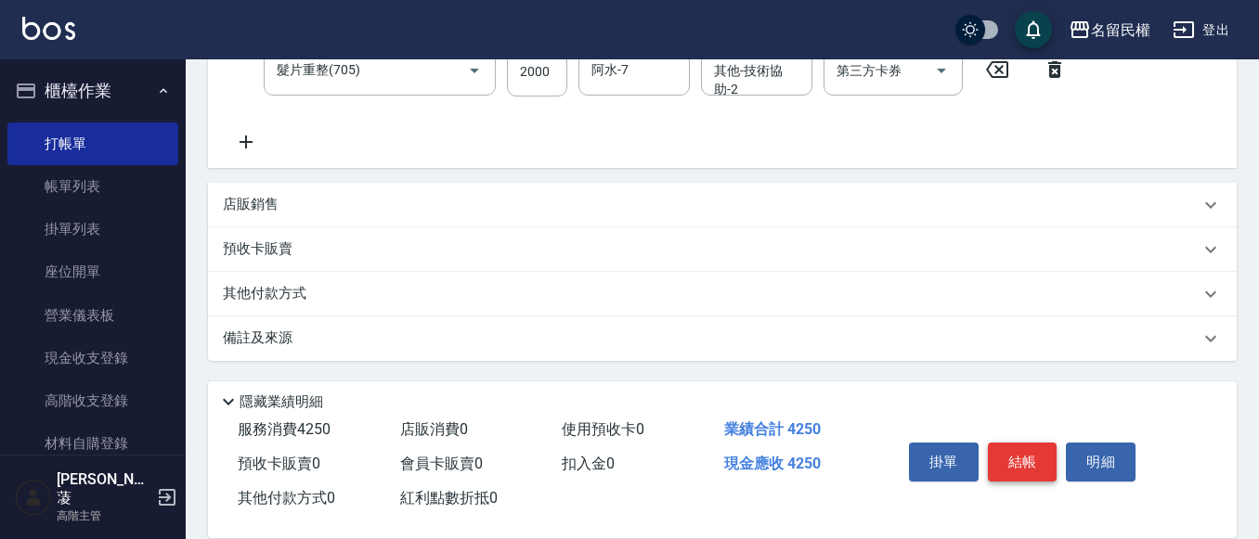
type input "1600"
click at [1022, 453] on button "結帳" at bounding box center [1023, 462] width 70 height 39
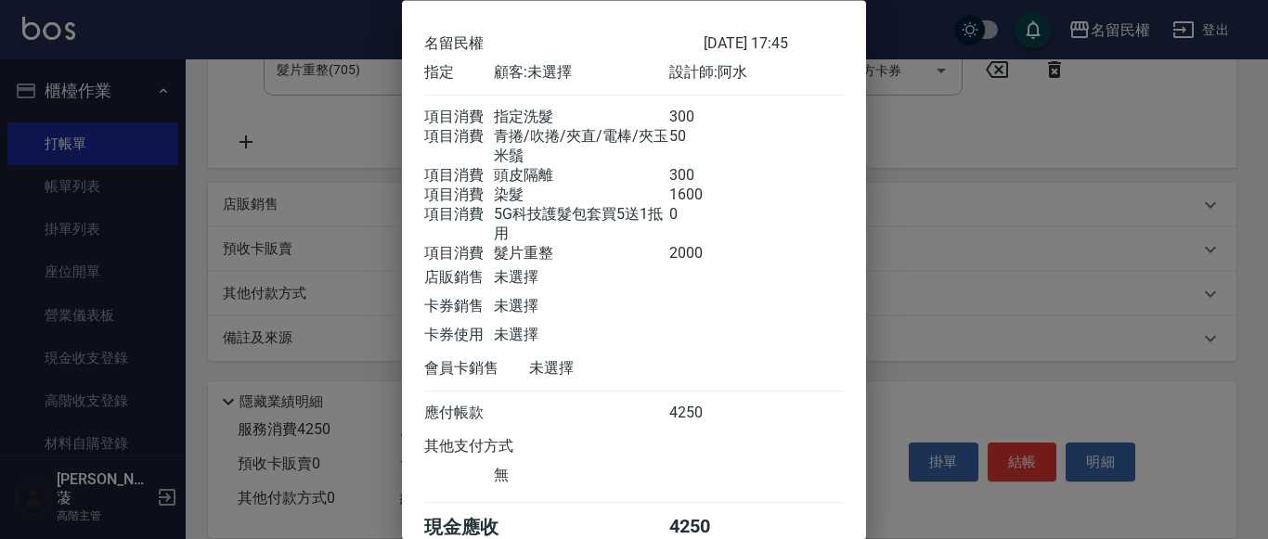
scroll to position [180, 0]
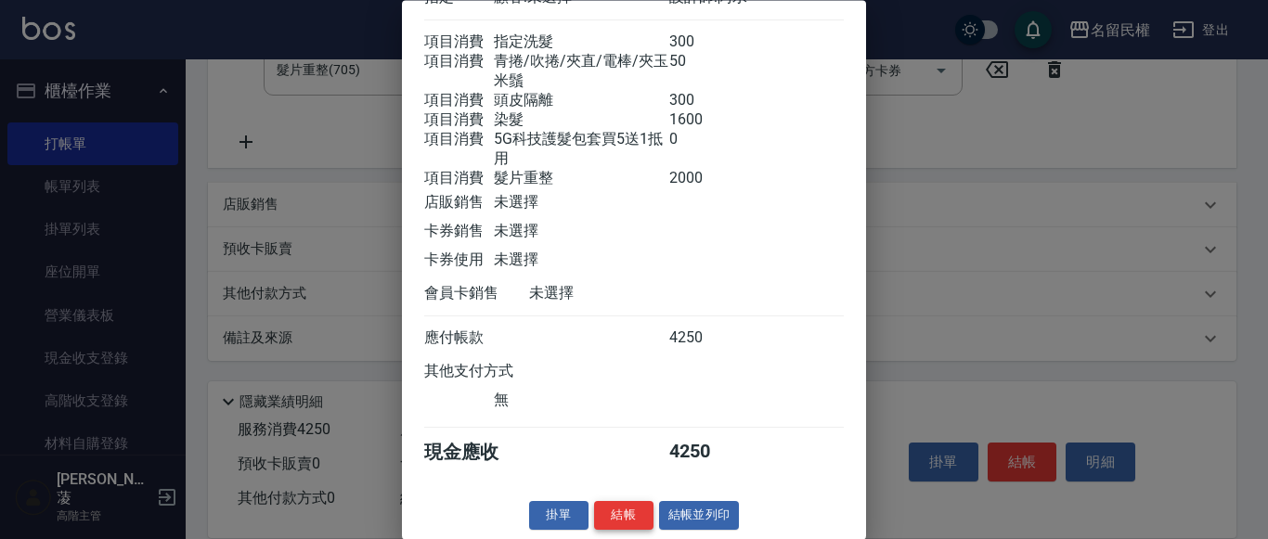
click at [617, 511] on button "結帳" at bounding box center [623, 516] width 59 height 29
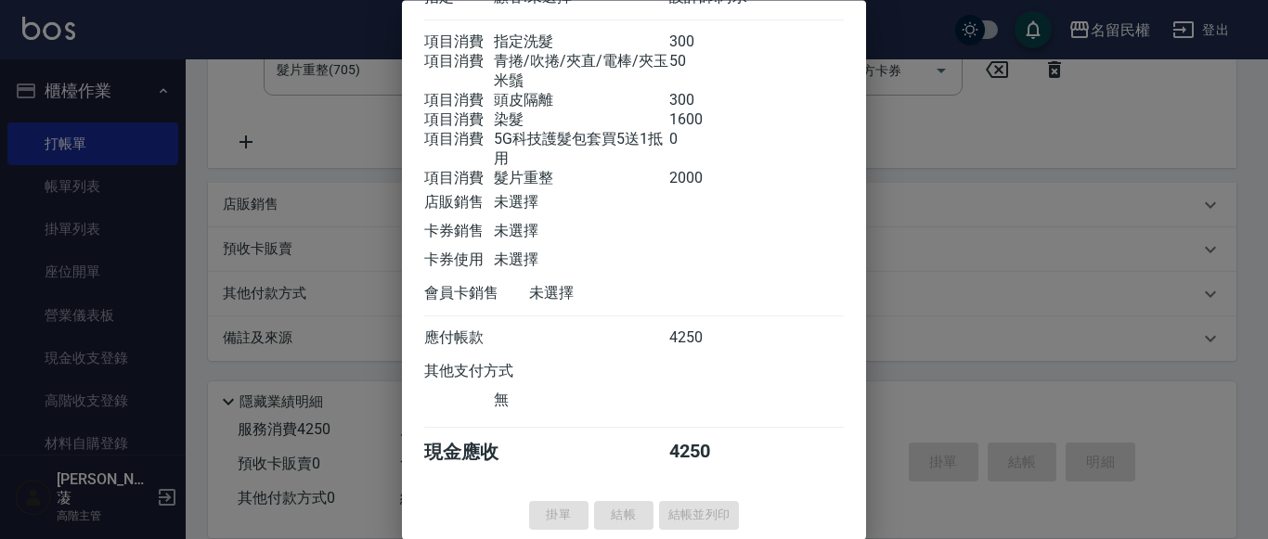
type input "[DATE] 17:46"
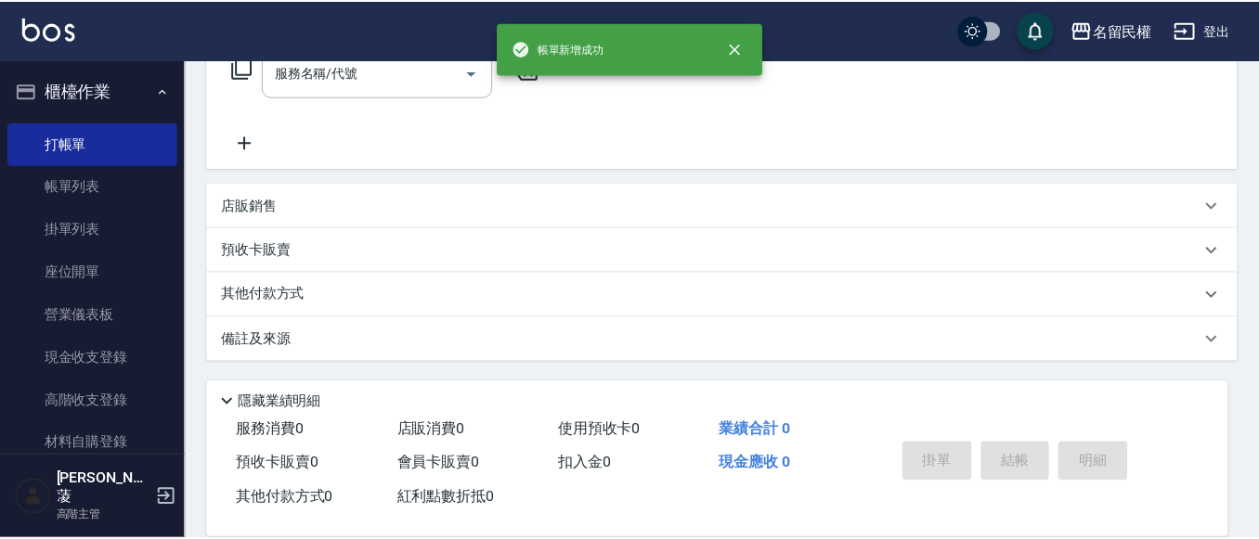
scroll to position [0, 0]
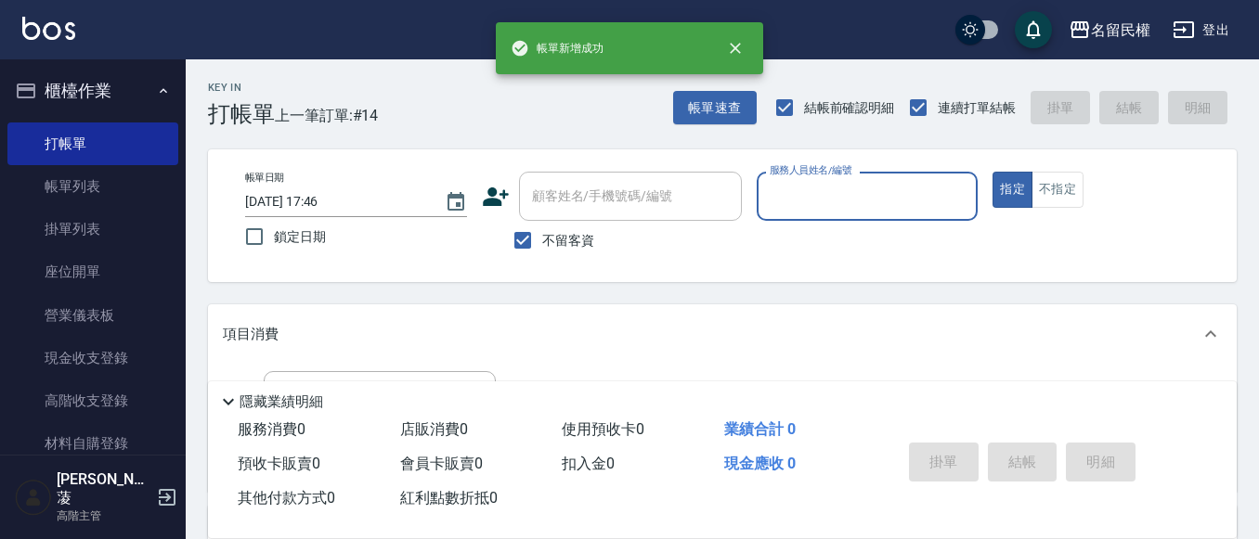
drag, startPoint x: 89, startPoint y: 188, endPoint x: 557, endPoint y: 277, distance: 476.3
click at [90, 188] on link "帳單列表" at bounding box center [92, 186] width 171 height 43
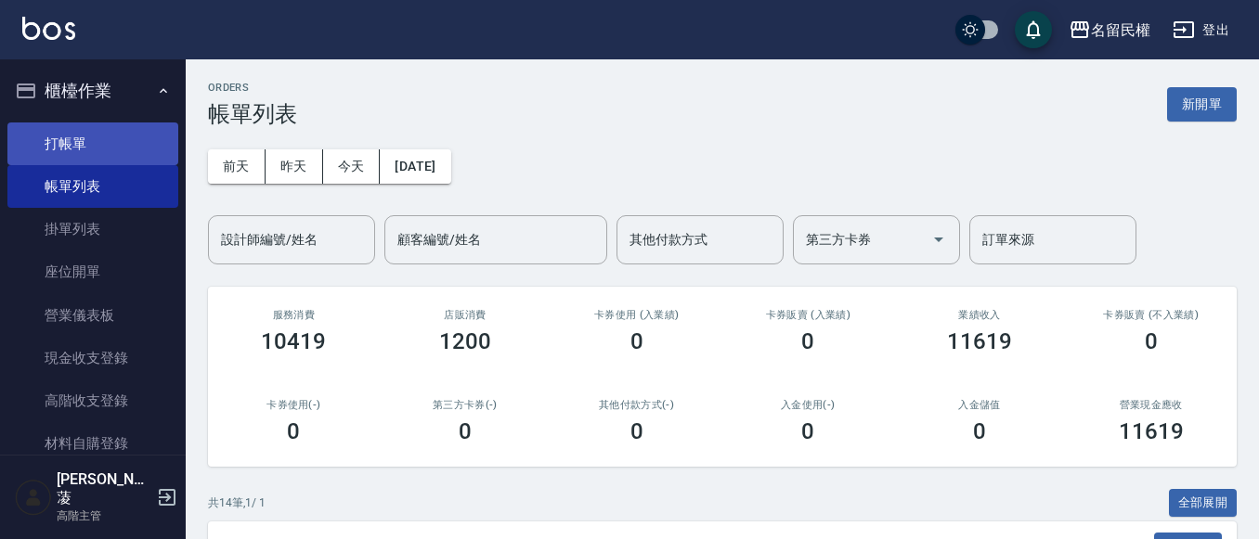
click at [104, 149] on link "打帳單" at bounding box center [92, 144] width 171 height 43
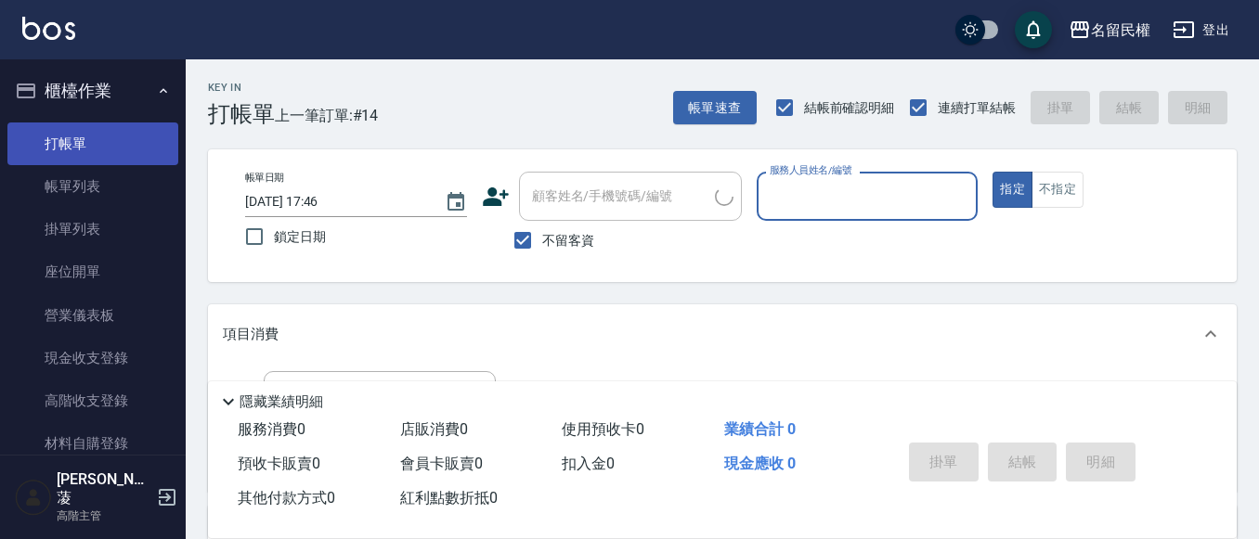
type input "7"
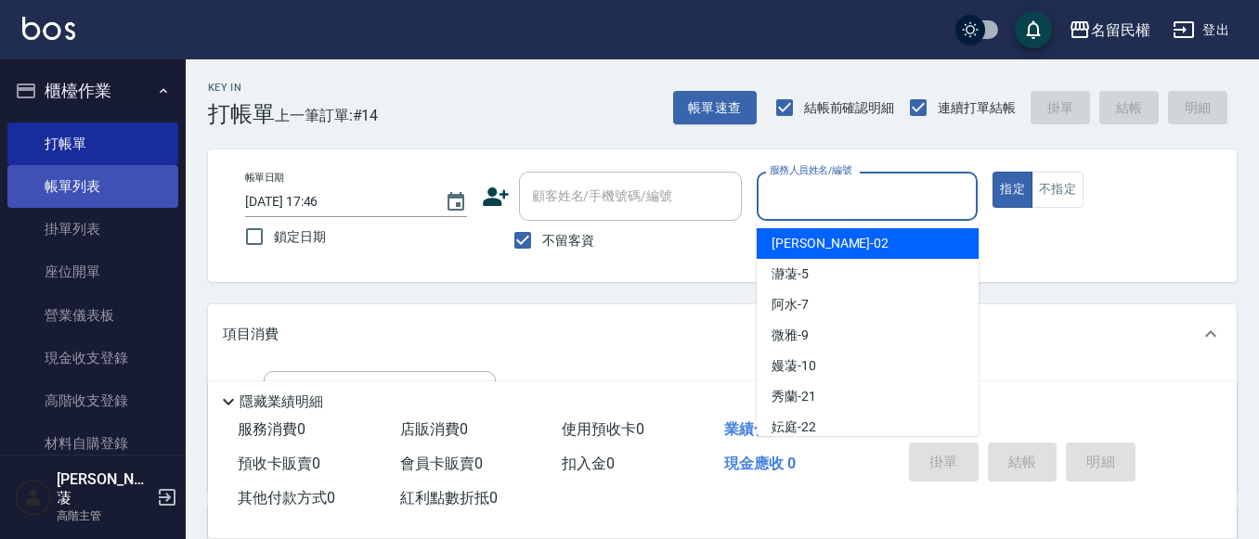
click at [81, 196] on link "帳單列表" at bounding box center [92, 186] width 171 height 43
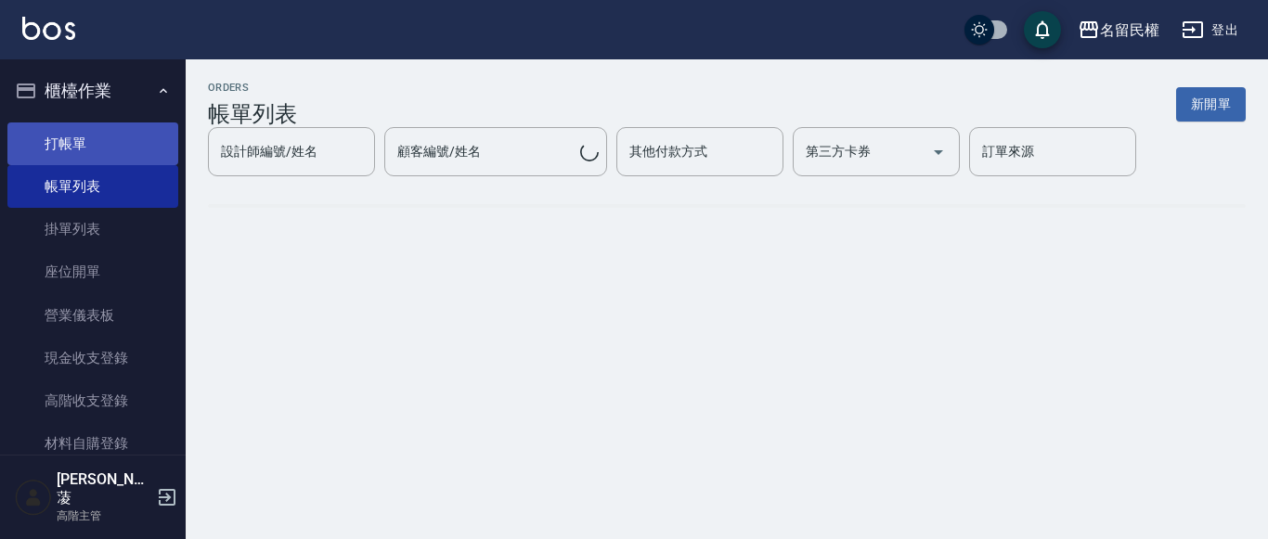
click at [74, 127] on link "打帳單" at bounding box center [92, 144] width 171 height 43
